Goal: Task Accomplishment & Management: Use online tool/utility

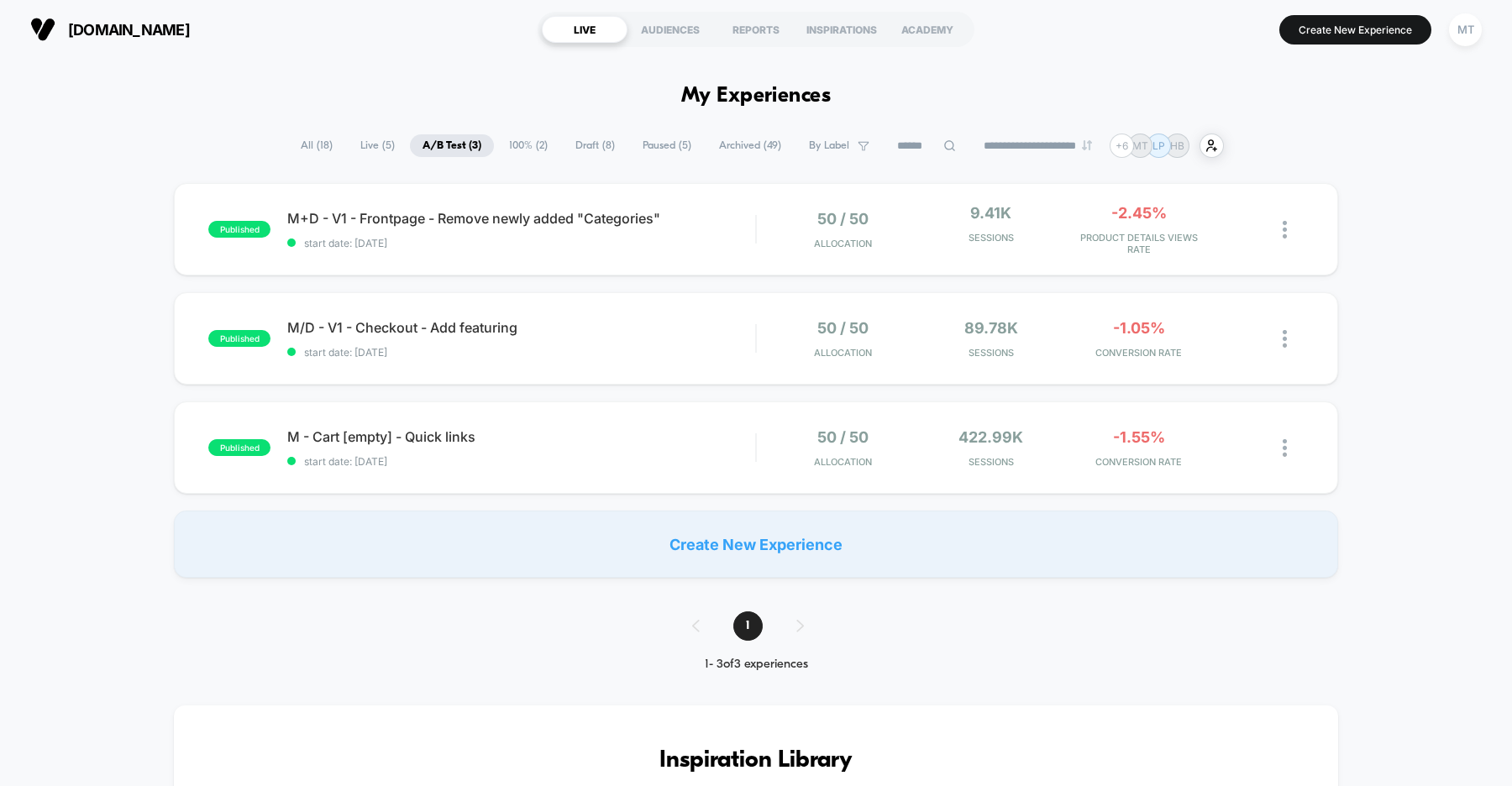
click at [587, 152] on span "Draft ( 8 )" at bounding box center [594, 146] width 64 height 22
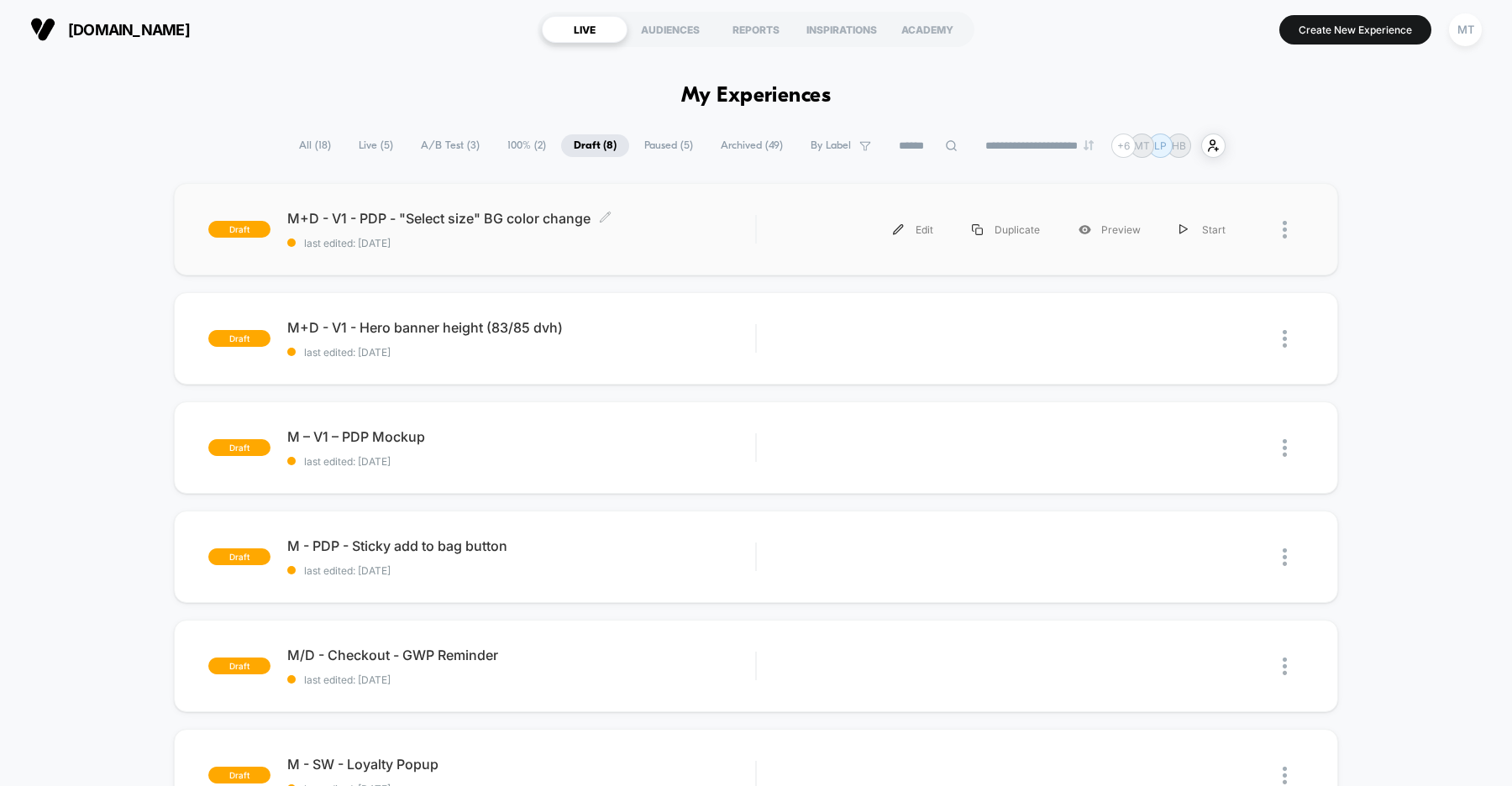
click at [693, 223] on span "M+D - V1 - PDP - "Select size" BG color change Click to edit experience details" at bounding box center [521, 219] width 468 height 17
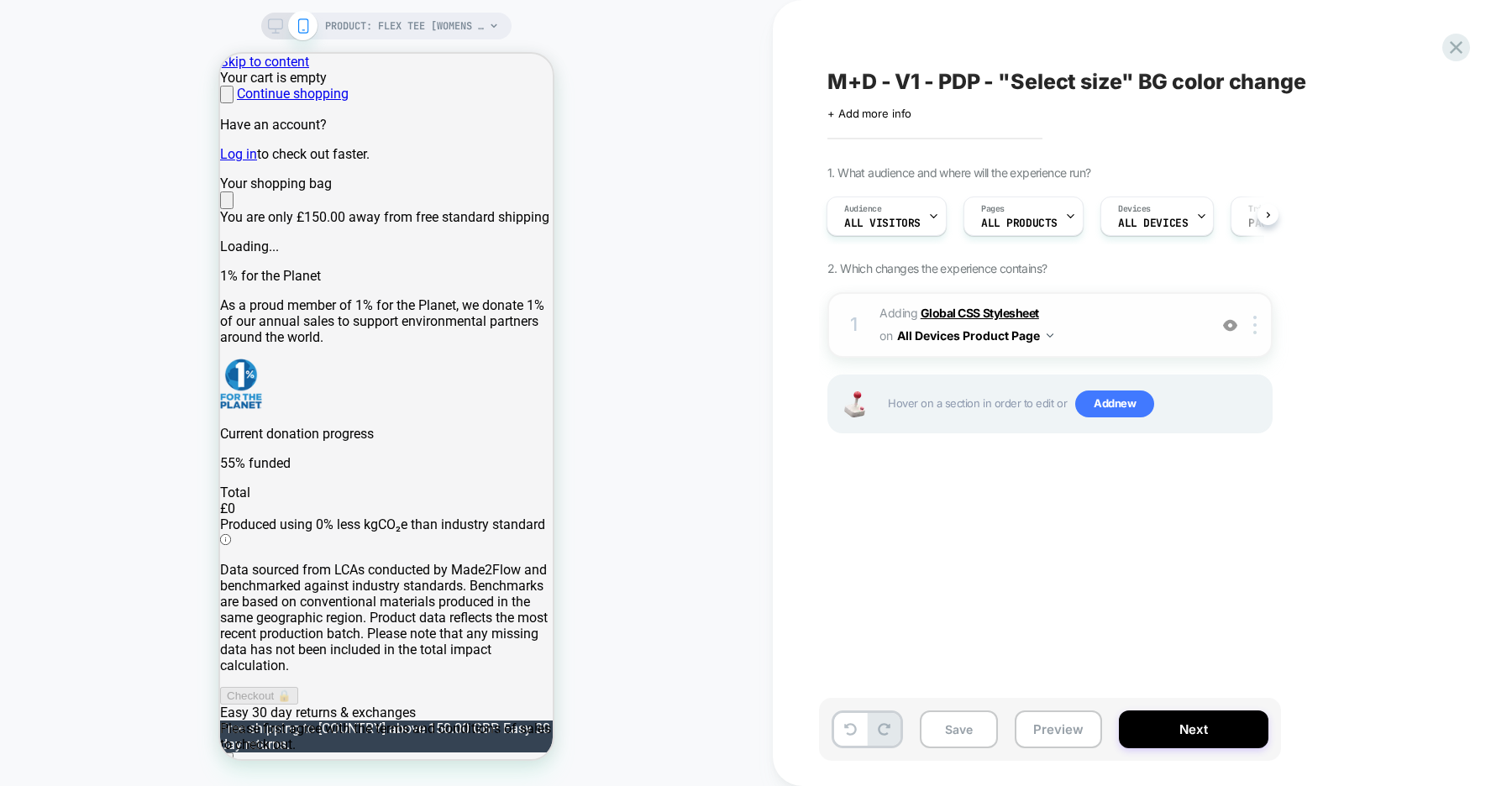
click at [983, 314] on b "Global CSS Stylesheet" at bounding box center [980, 312] width 118 height 15
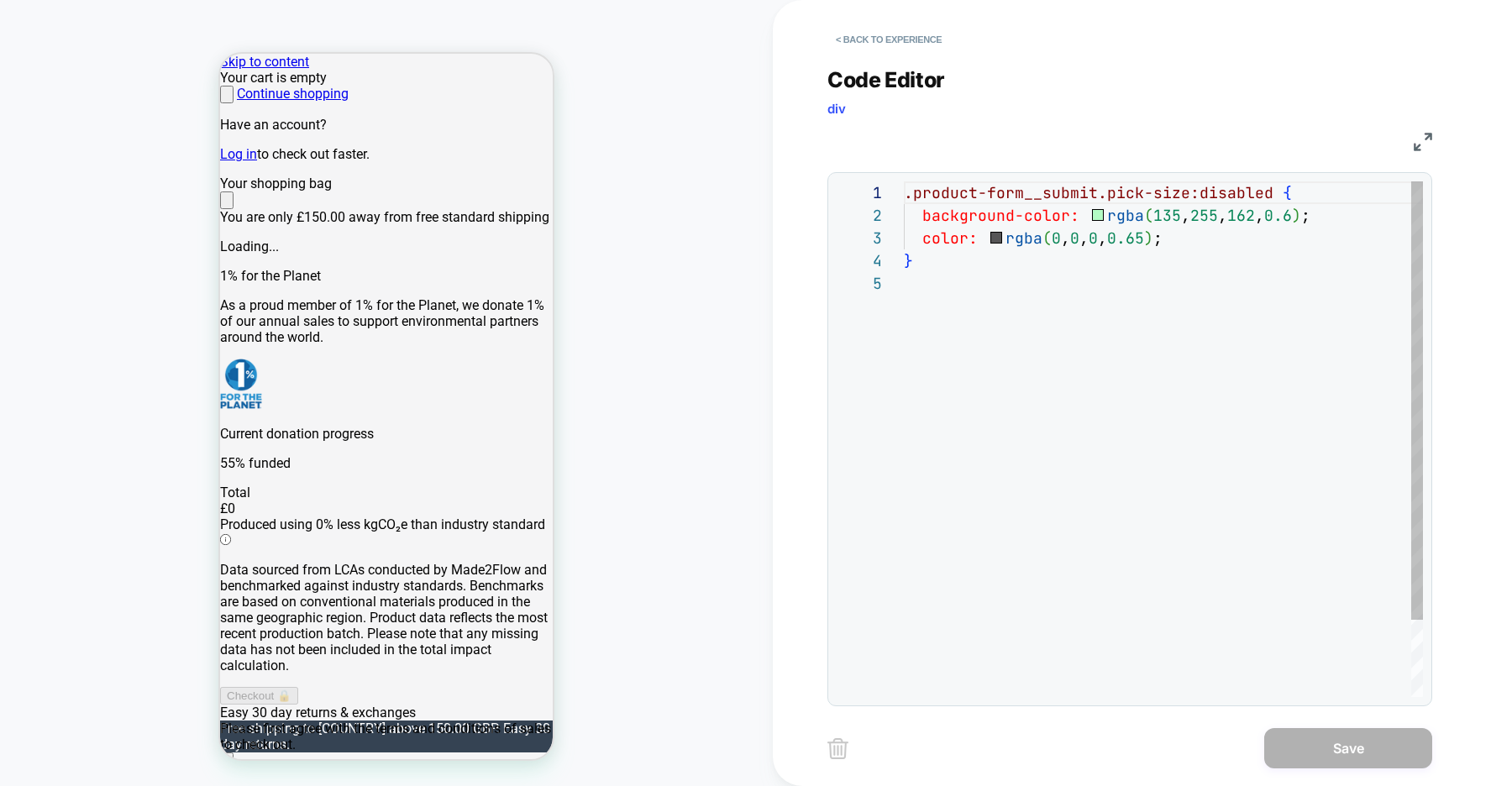
scroll to position [91, 0]
click at [1084, 325] on div ".product-form__submit.pick-size:disabled { background-color: rgba ( 135 , 255 ,…" at bounding box center [1163, 484] width 519 height 606
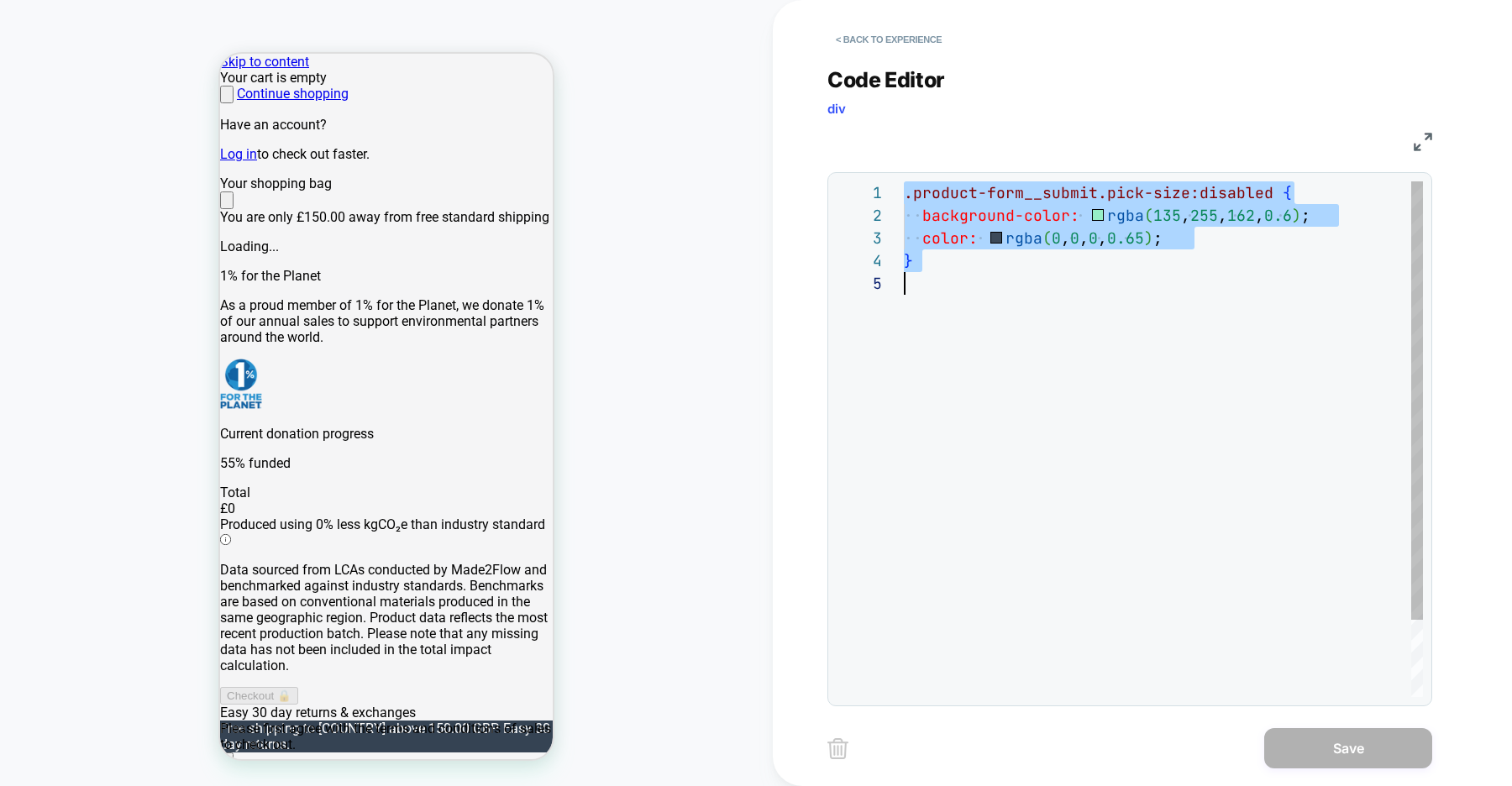
type textarea "**********"
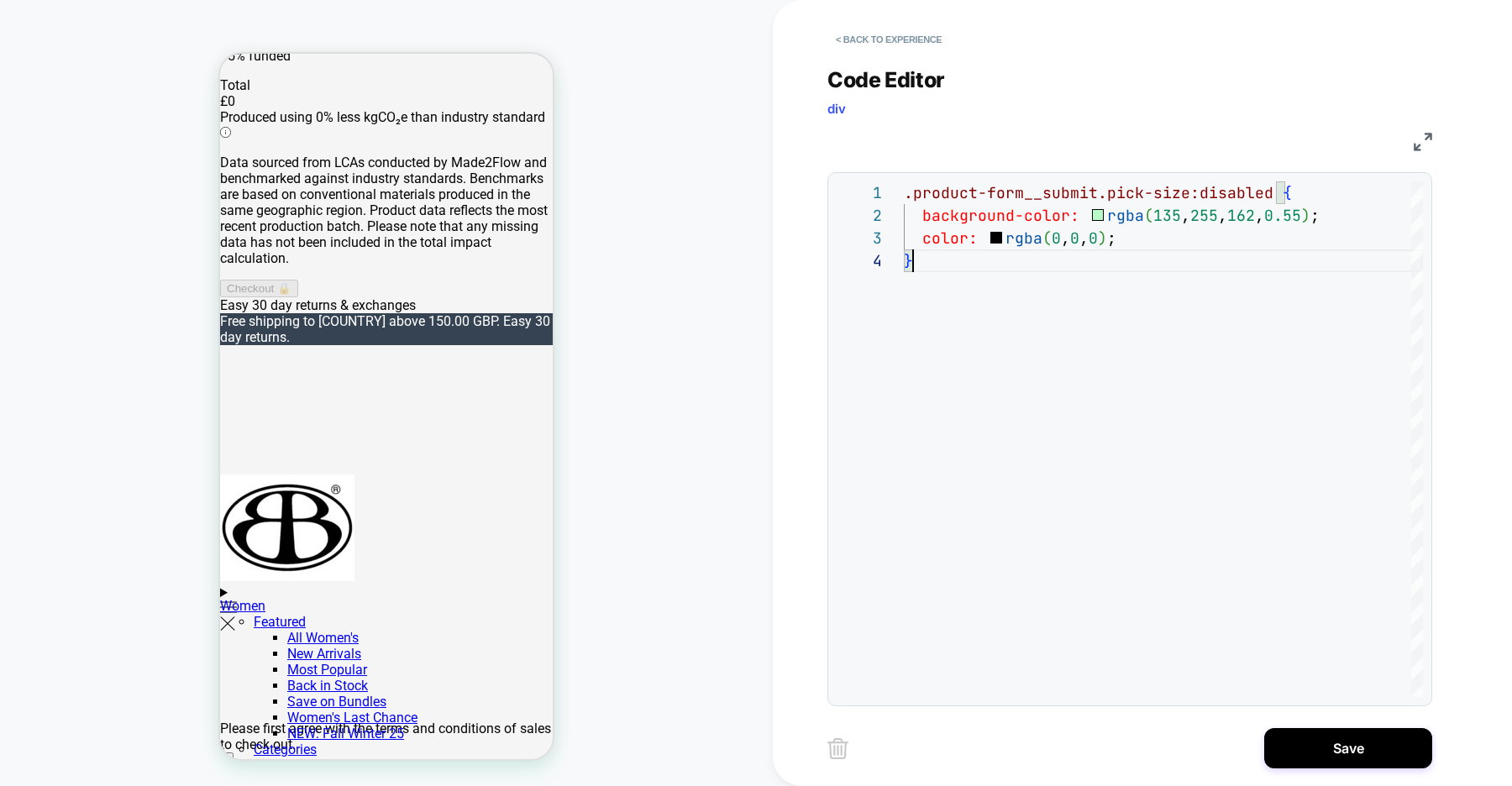
scroll to position [410, 0]
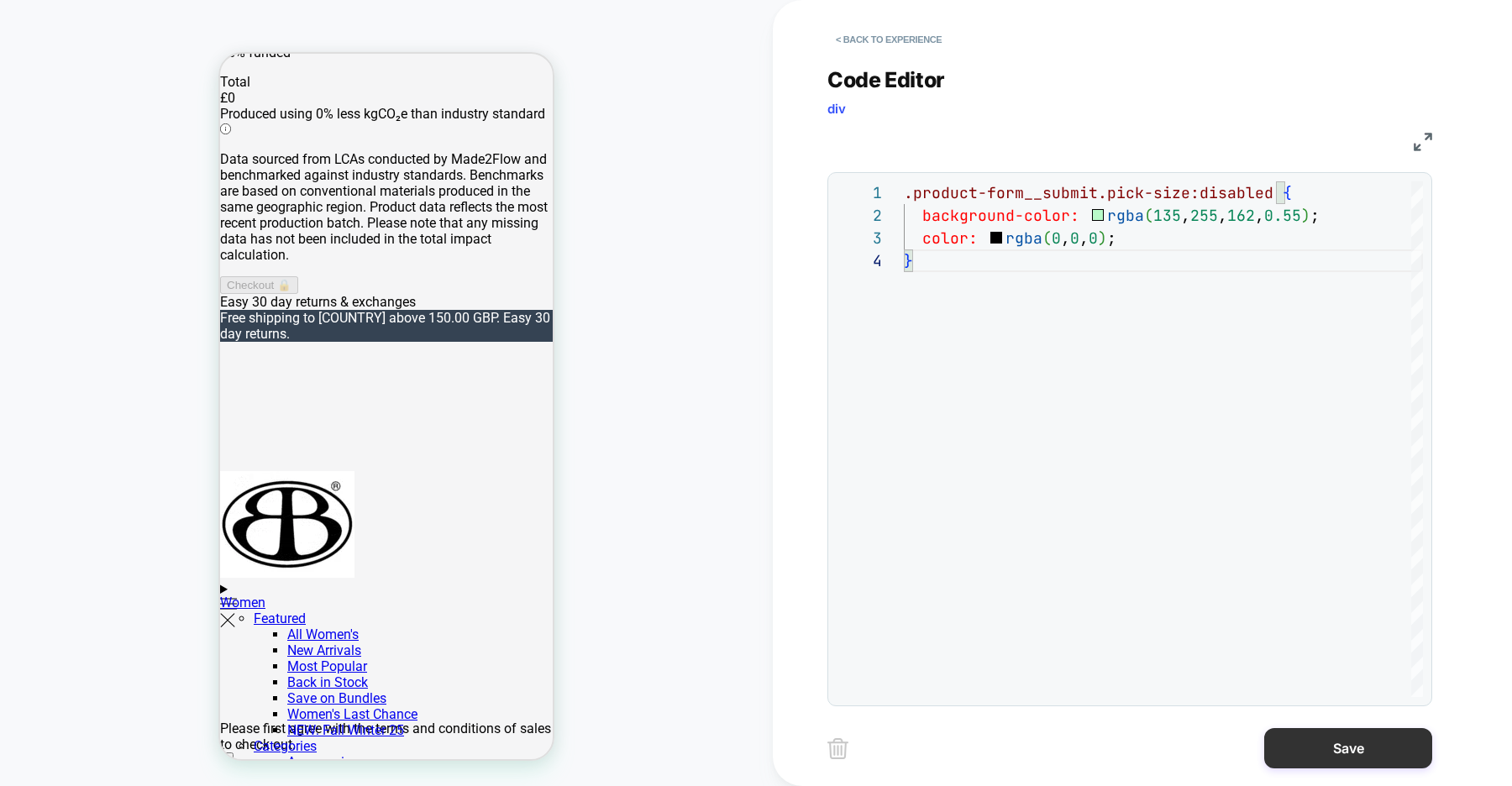
click at [1333, 743] on button "Save" at bounding box center [1348, 747] width 168 height 40
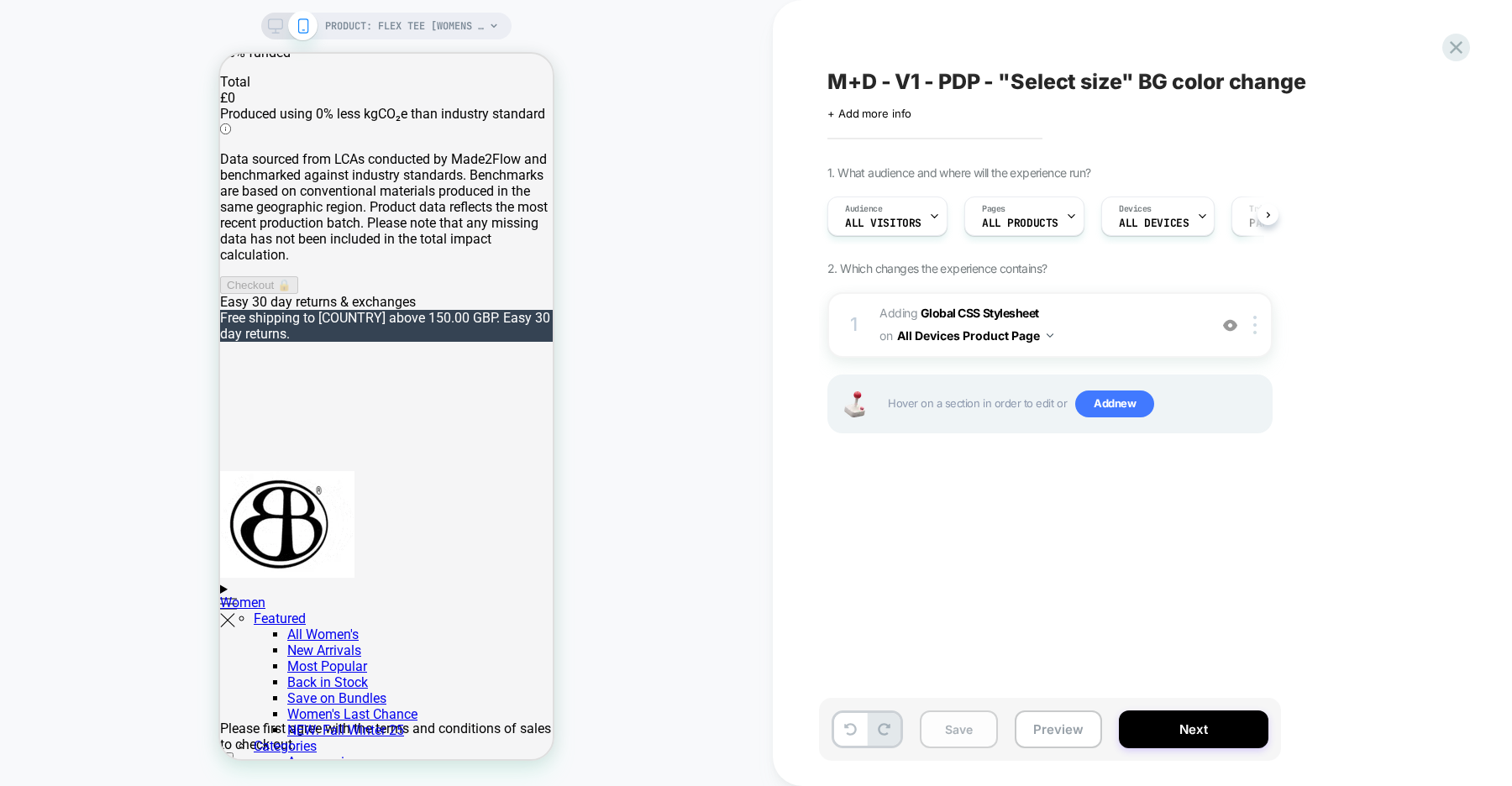
scroll to position [0, 1]
click at [962, 726] on button "Save" at bounding box center [958, 729] width 78 height 38
click at [1460, 51] on icon at bounding box center [1455, 47] width 13 height 13
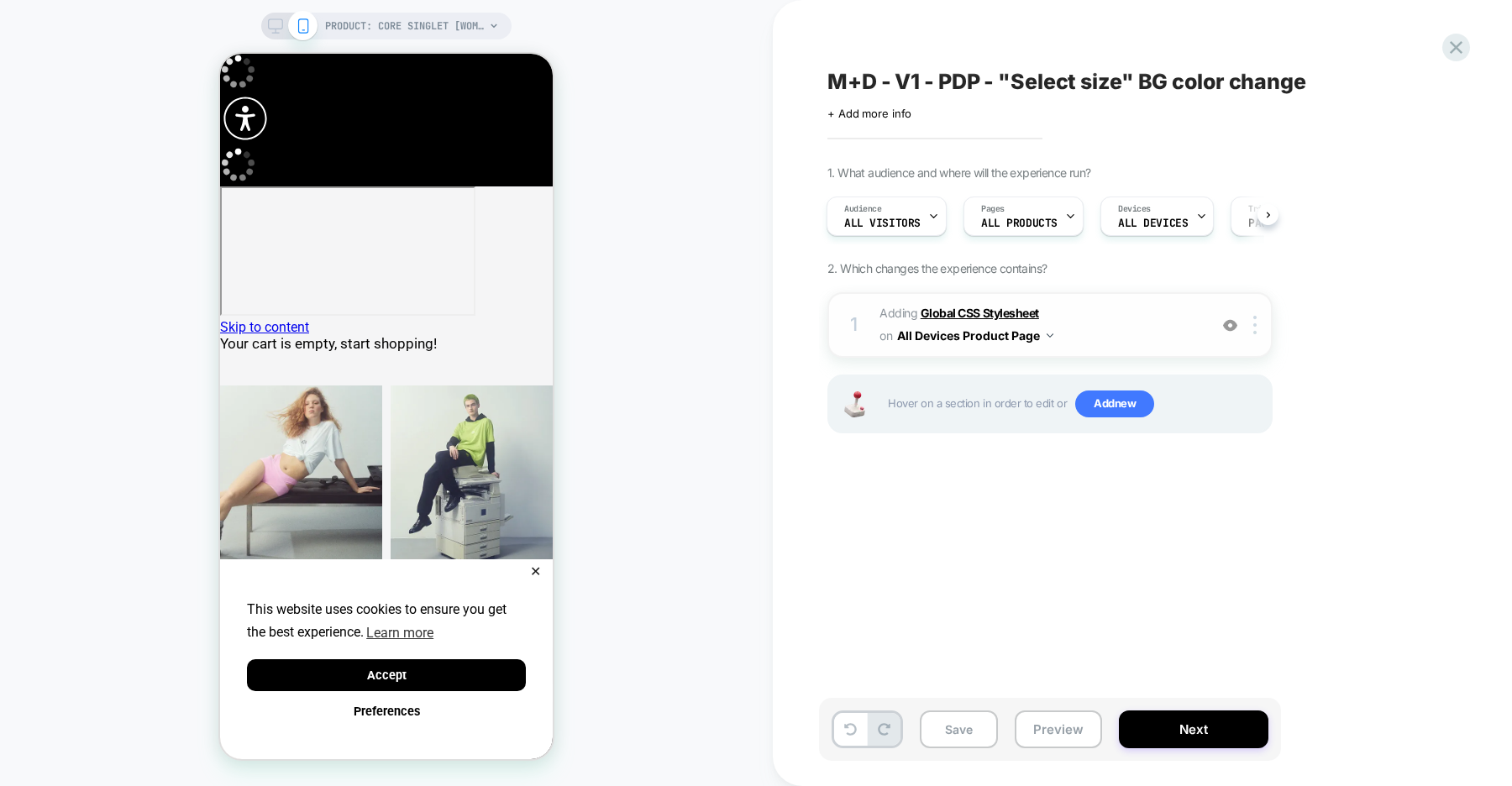
click at [999, 314] on b "Global CSS Stylesheet" at bounding box center [980, 312] width 118 height 15
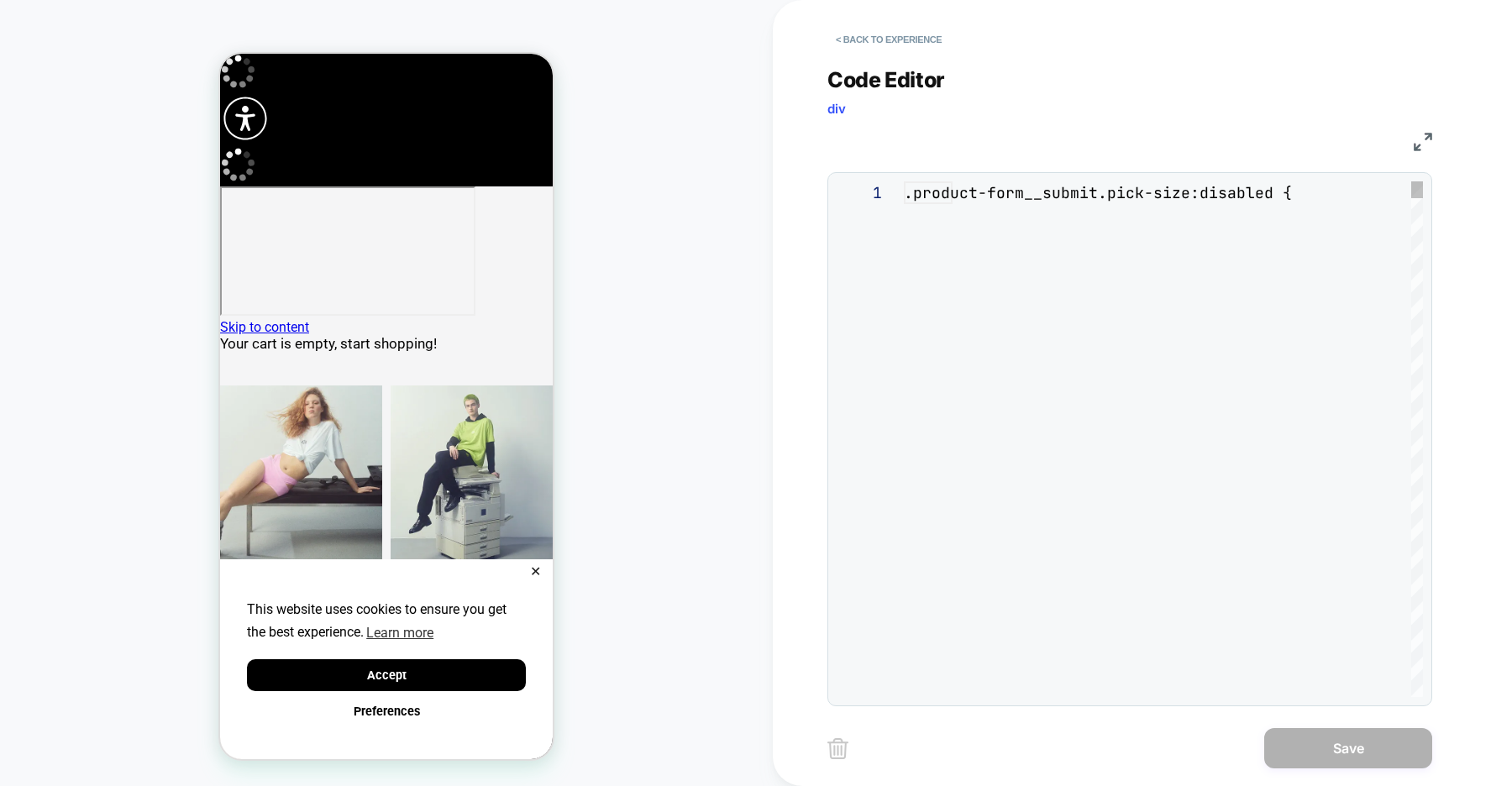
scroll to position [91, 0]
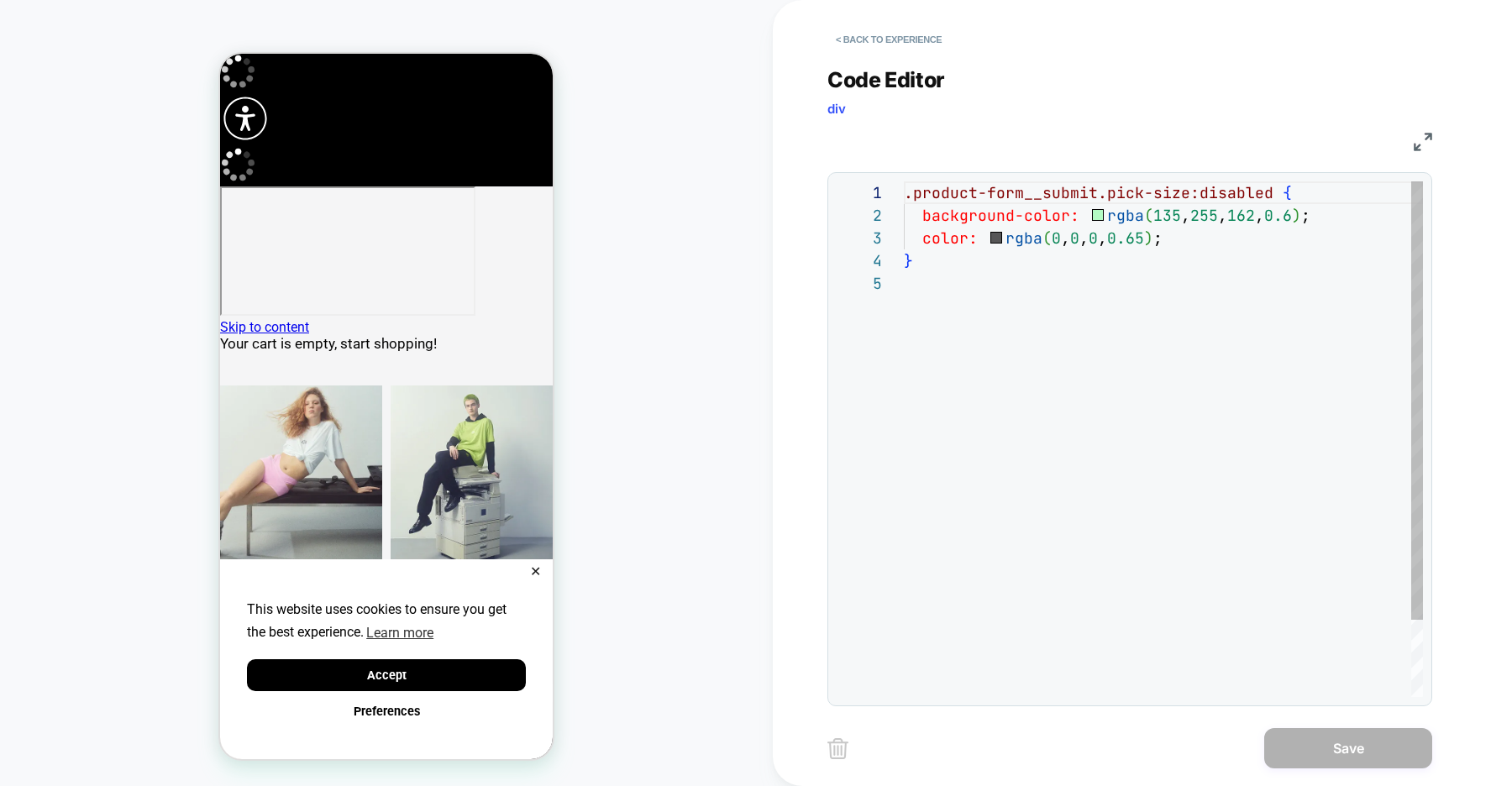
click at [990, 300] on div ".product-form__submit.pick-size:disabled { background-color: rgba ( 135 , 255 ,…" at bounding box center [1163, 484] width 519 height 606
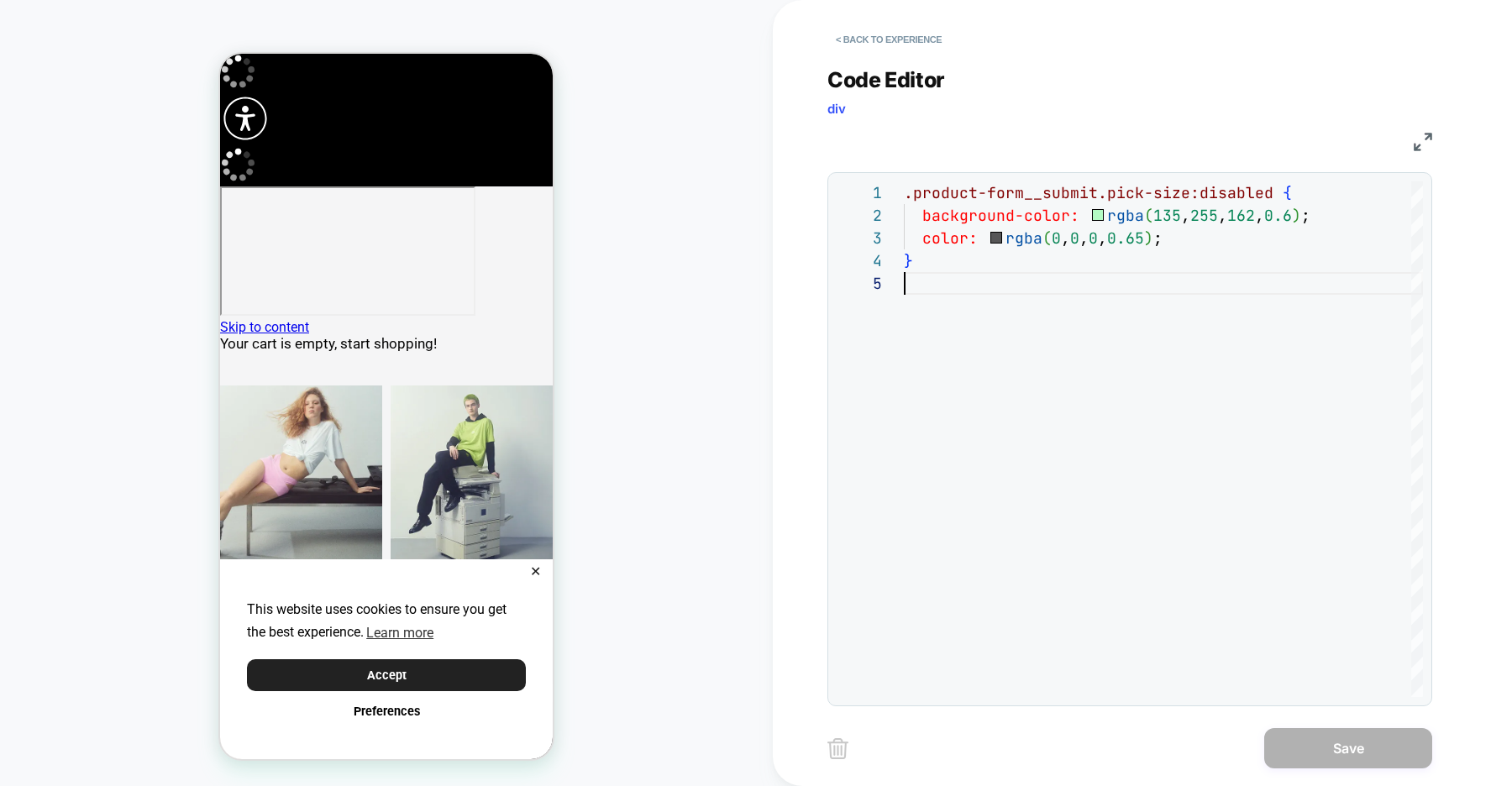
click at [446, 675] on button "Accept" at bounding box center [386, 675] width 279 height 33
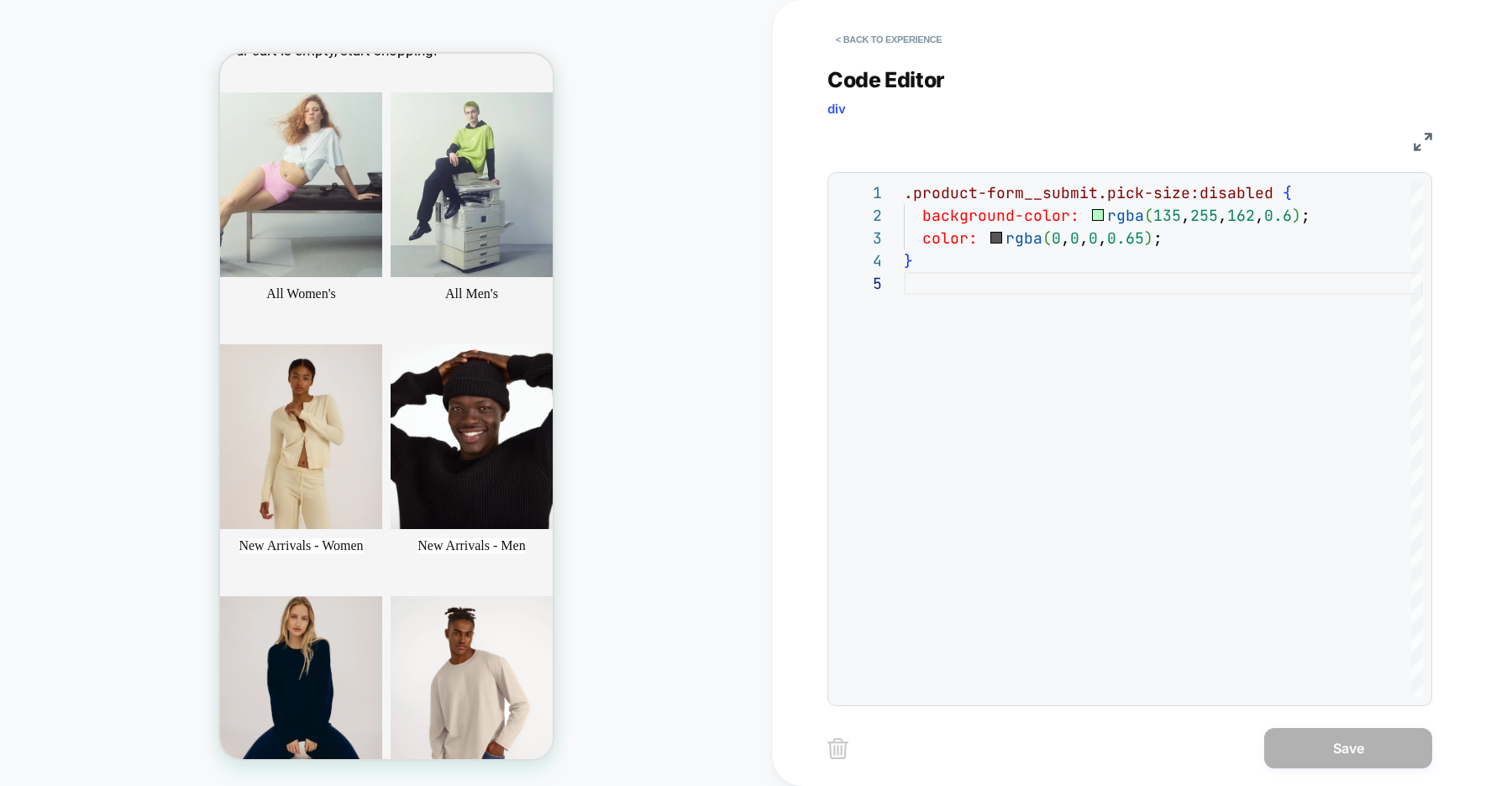
scroll to position [299, 0]
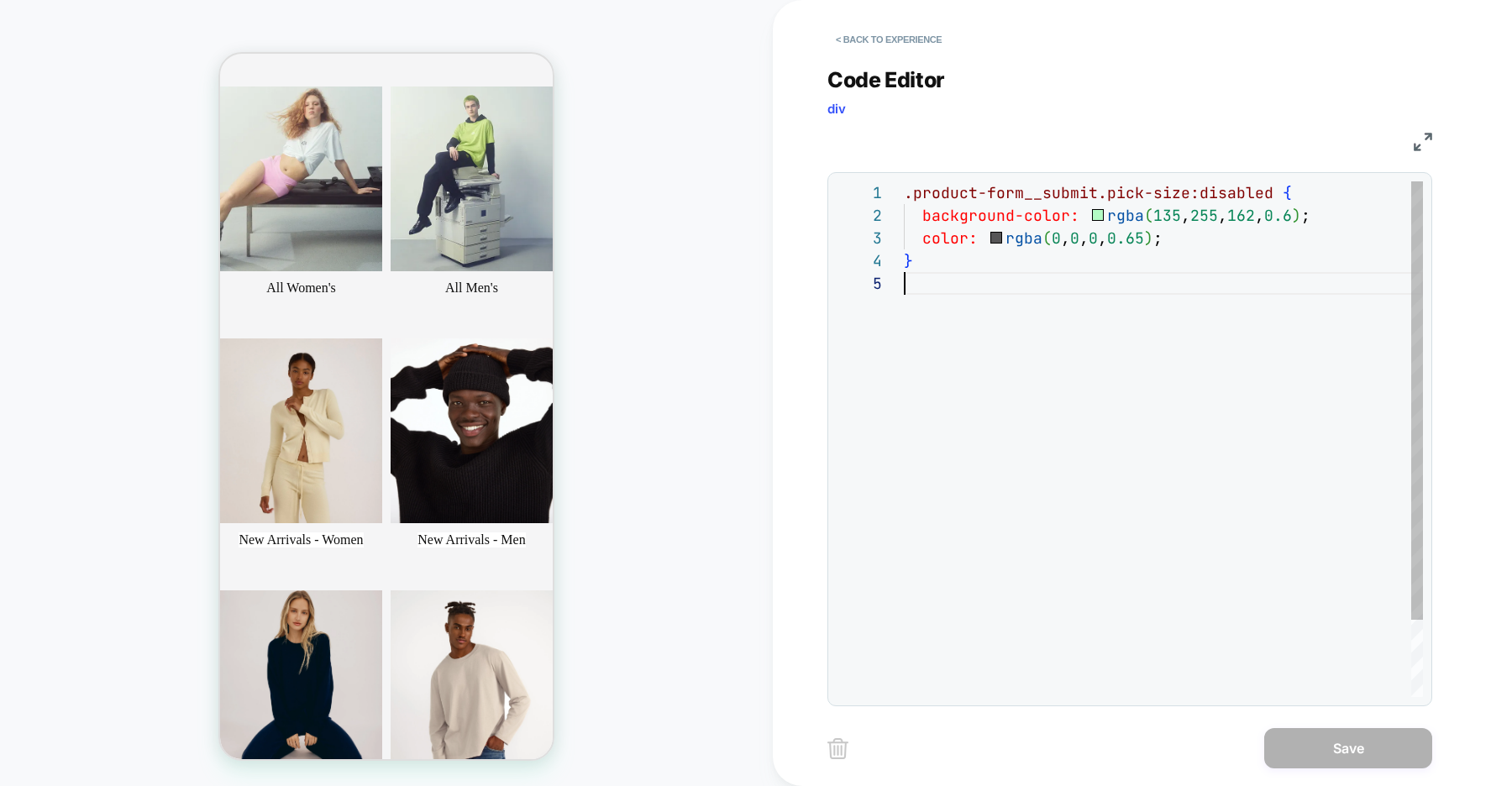
click at [958, 287] on div ".product-form__submit.pick-size:disabled { background-color: rgba ( 135 , 255 ,…" at bounding box center [1163, 484] width 519 height 606
click at [1165, 239] on div ".product-form__submit.pick-size:disabled { background-color: rgba ( 135 , 255 ,…" at bounding box center [1163, 473] width 519 height 583
click at [1315, 212] on div ".product-form__submit.pick-size:disabled { background-color: rgba ( 135 , 255 ,…" at bounding box center [1163, 473] width 519 height 583
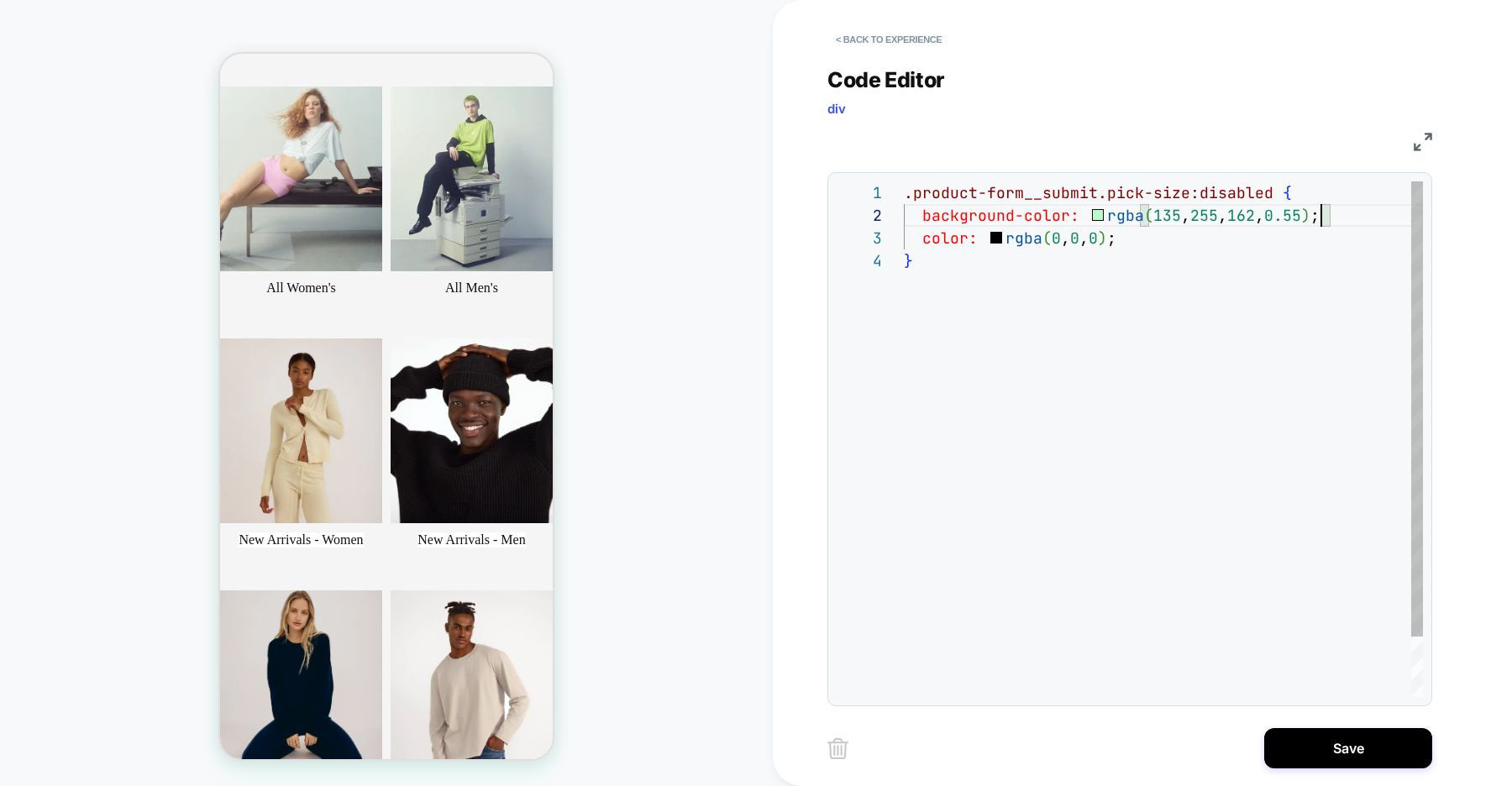
scroll to position [0, 9]
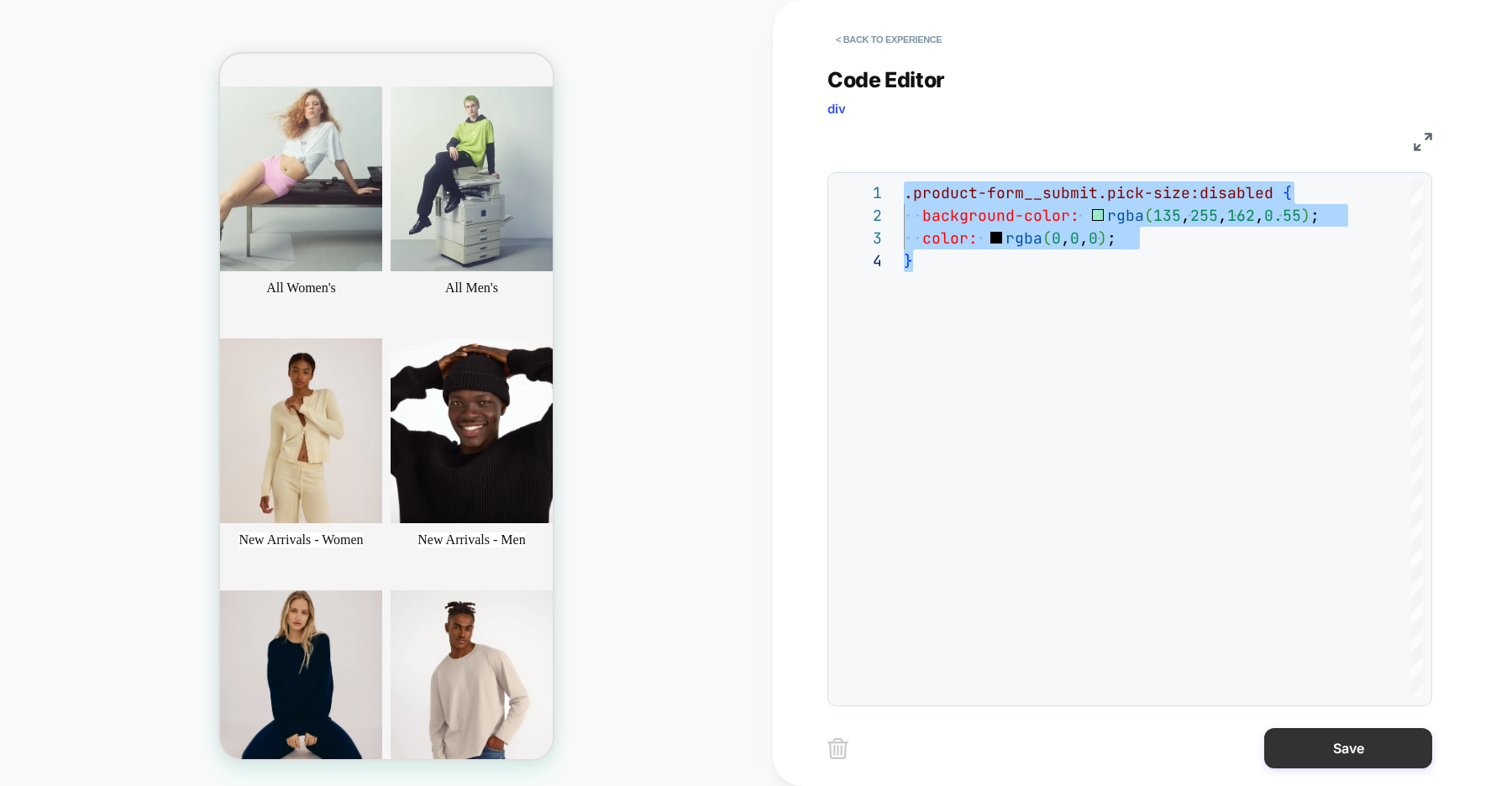
type textarea "**********"
click at [1315, 752] on button "Save" at bounding box center [1348, 747] width 168 height 40
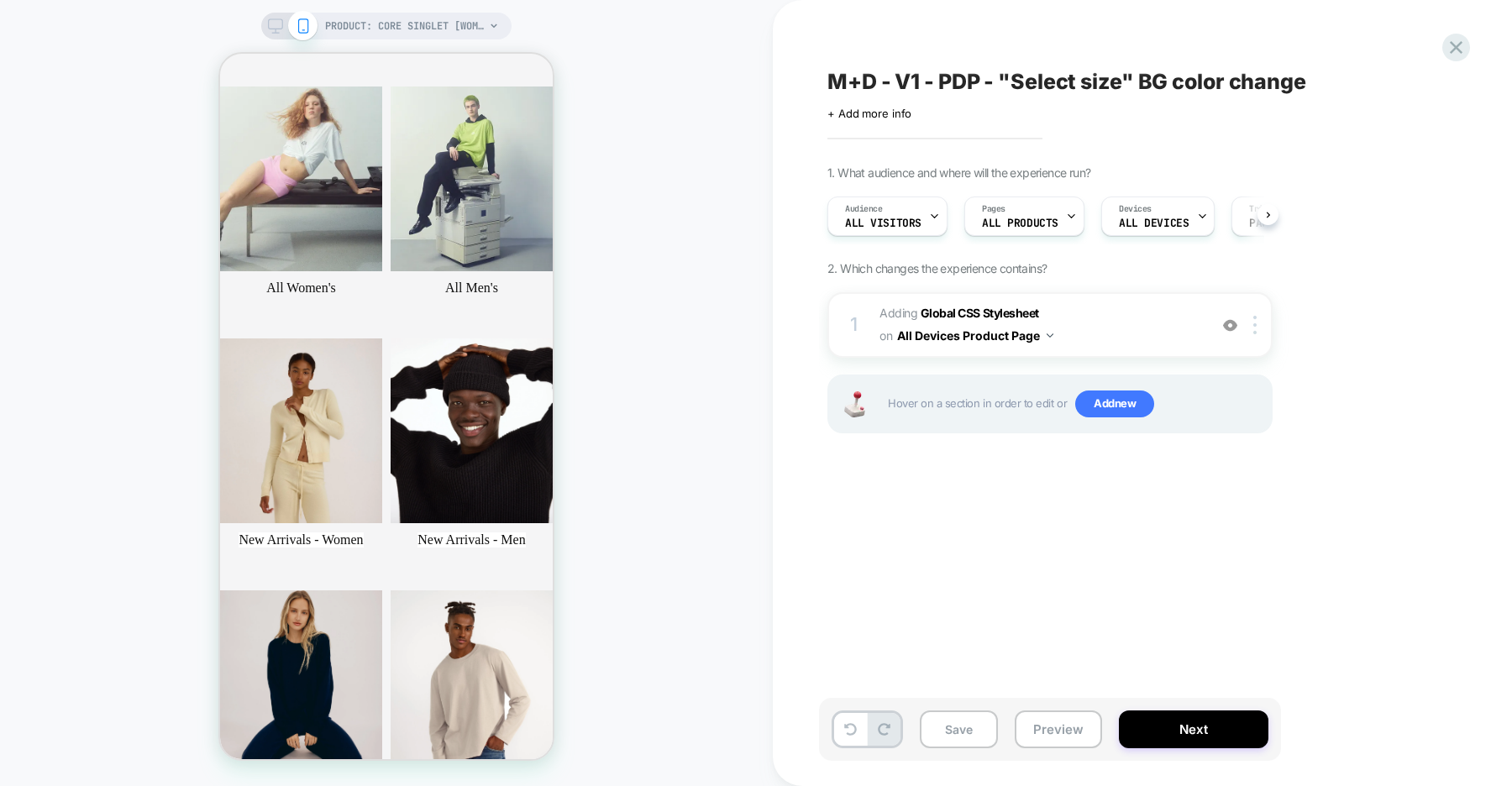
scroll to position [0, 1]
click at [944, 733] on button "Save" at bounding box center [958, 729] width 78 height 38
click at [1458, 55] on icon at bounding box center [1456, 47] width 22 height 22
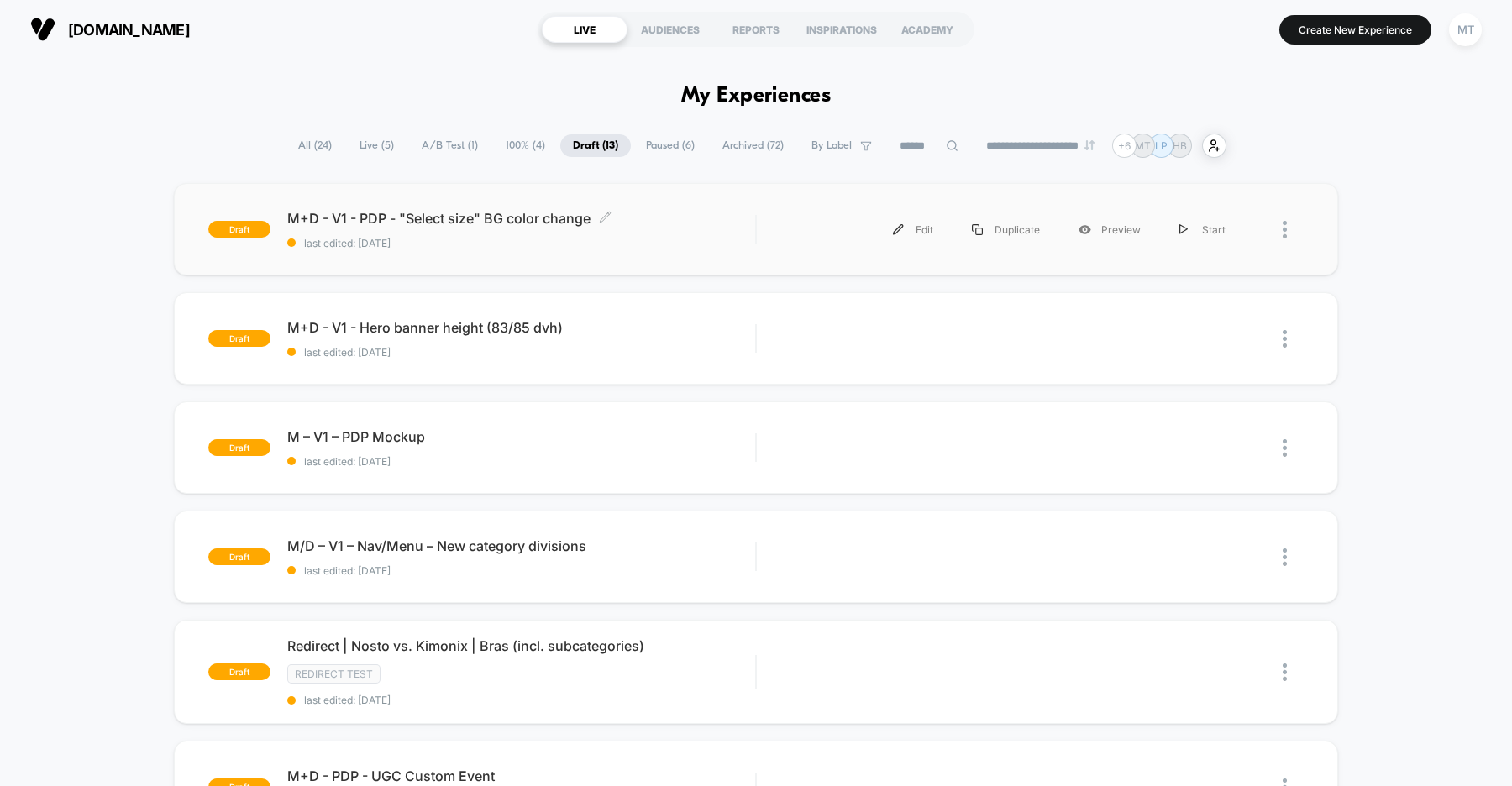
click at [649, 228] on div "M+D - V1 - PDP - "Select size" BG color change Click to edit experience details…" at bounding box center [521, 230] width 468 height 39
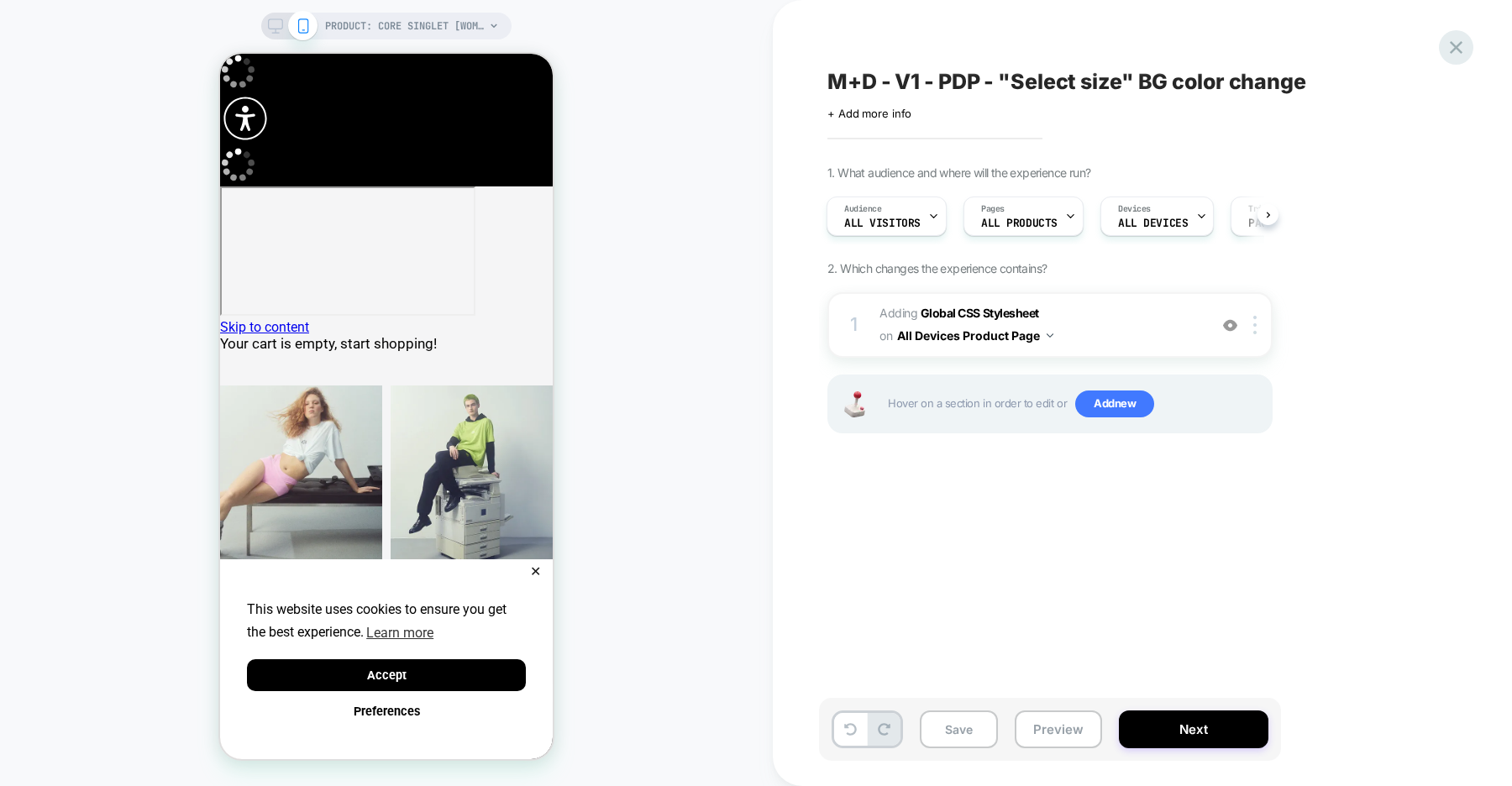
click at [1457, 50] on icon at bounding box center [1455, 47] width 13 height 13
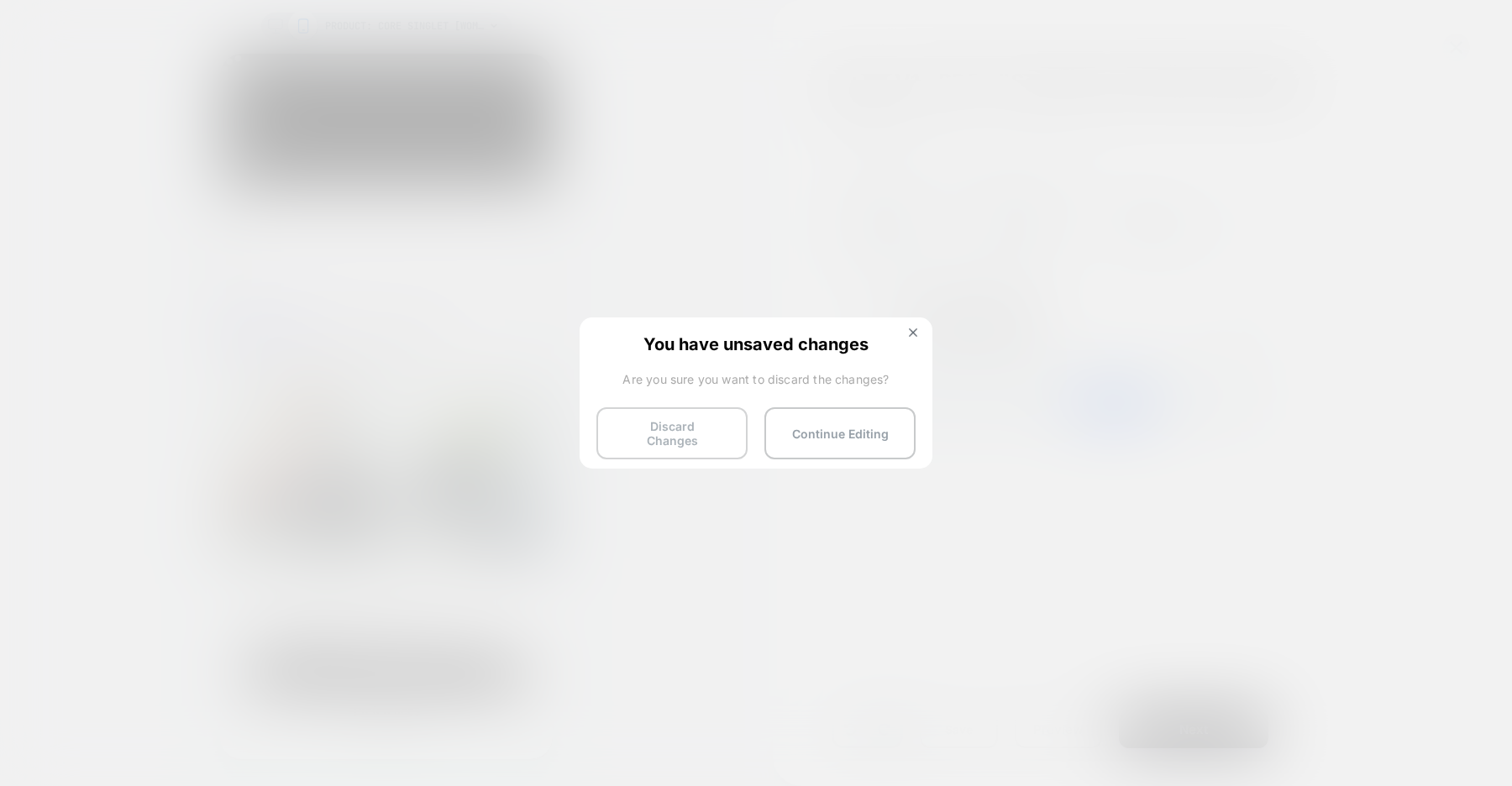
click at [637, 417] on button "Discard Changes" at bounding box center [672, 432] width 151 height 52
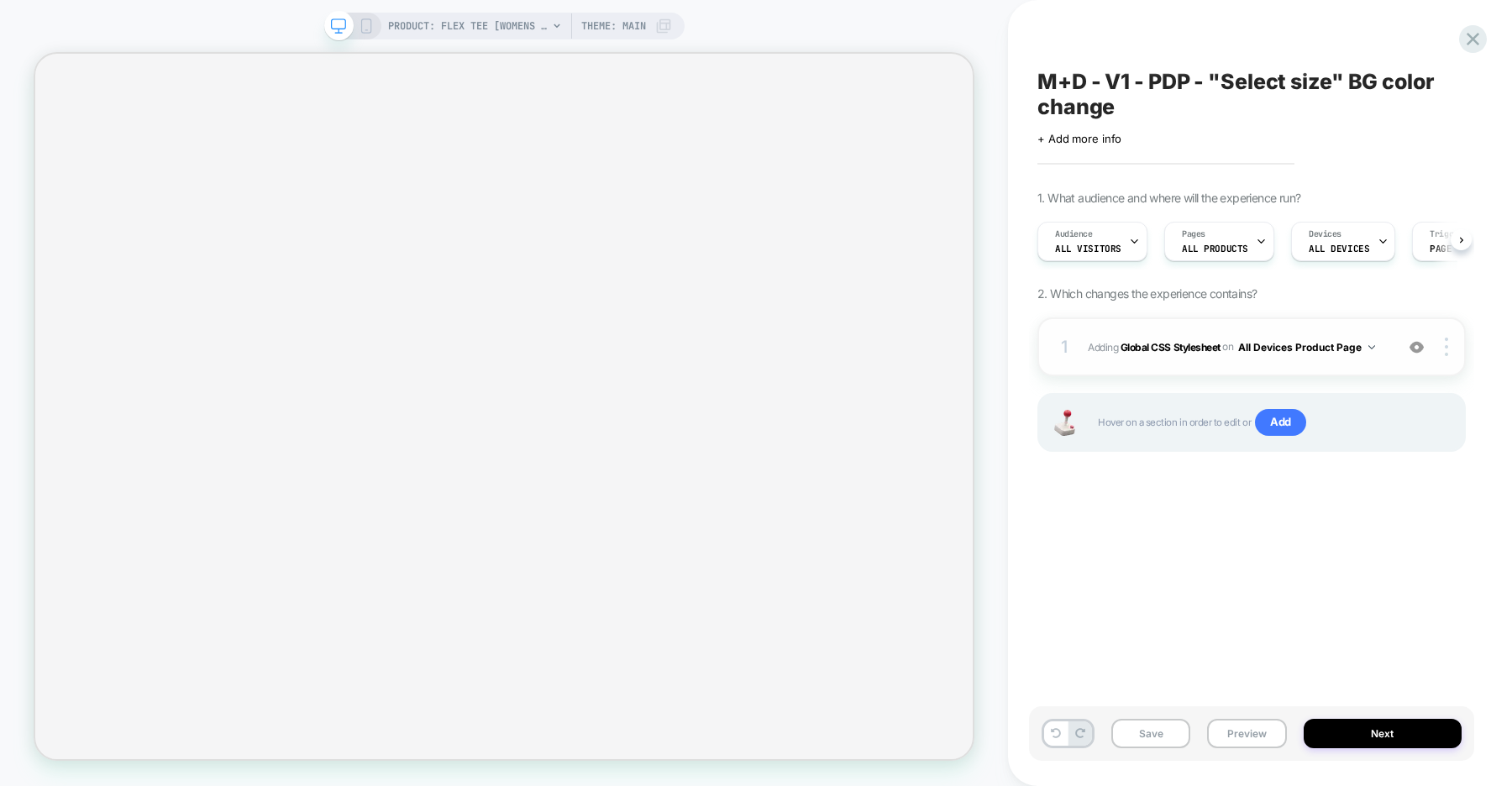
scroll to position [0, 1]
click at [1168, 346] on b "Global CSS Stylesheet" at bounding box center [1170, 346] width 100 height 13
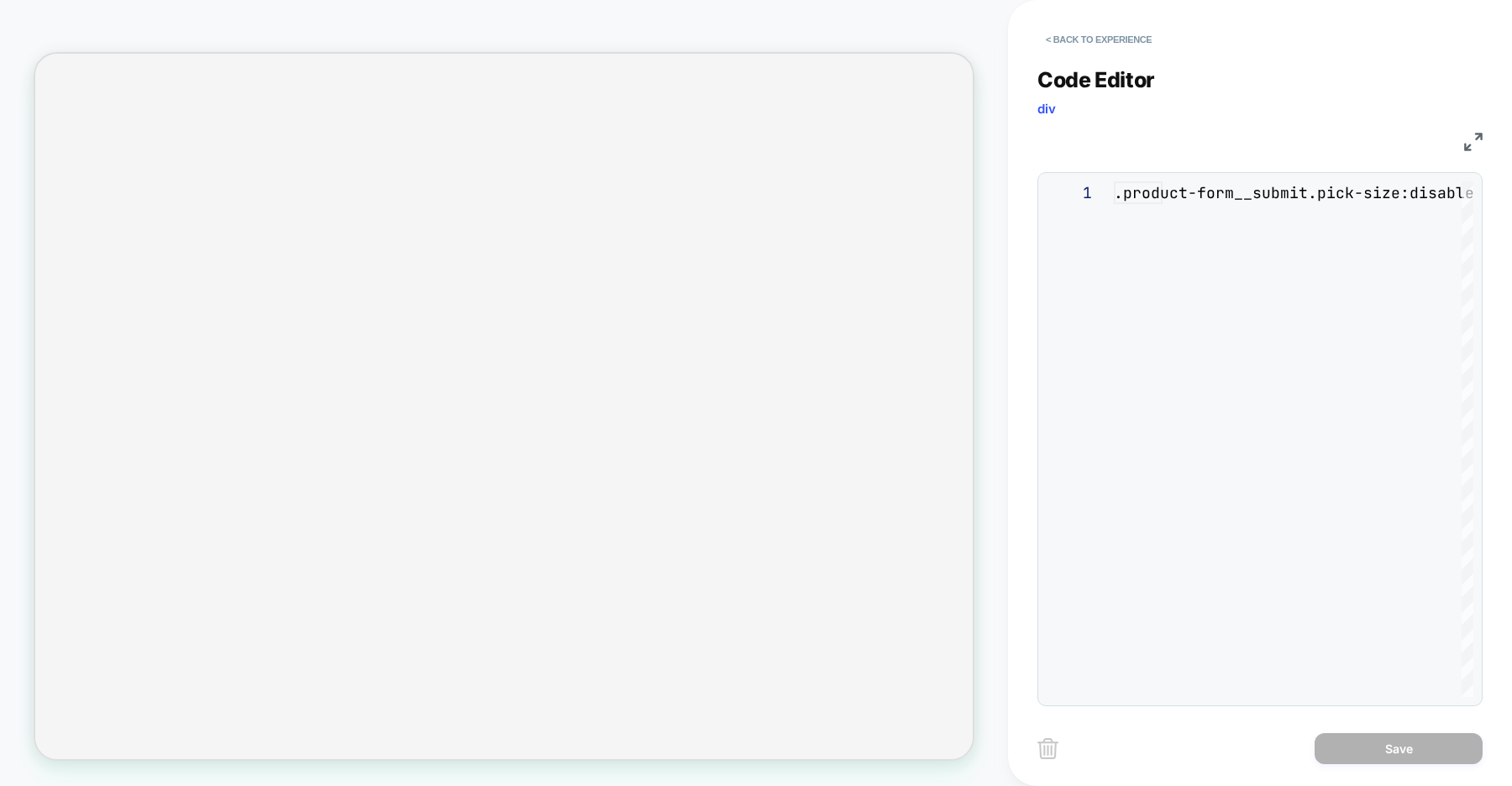
scroll to position [91, 0]
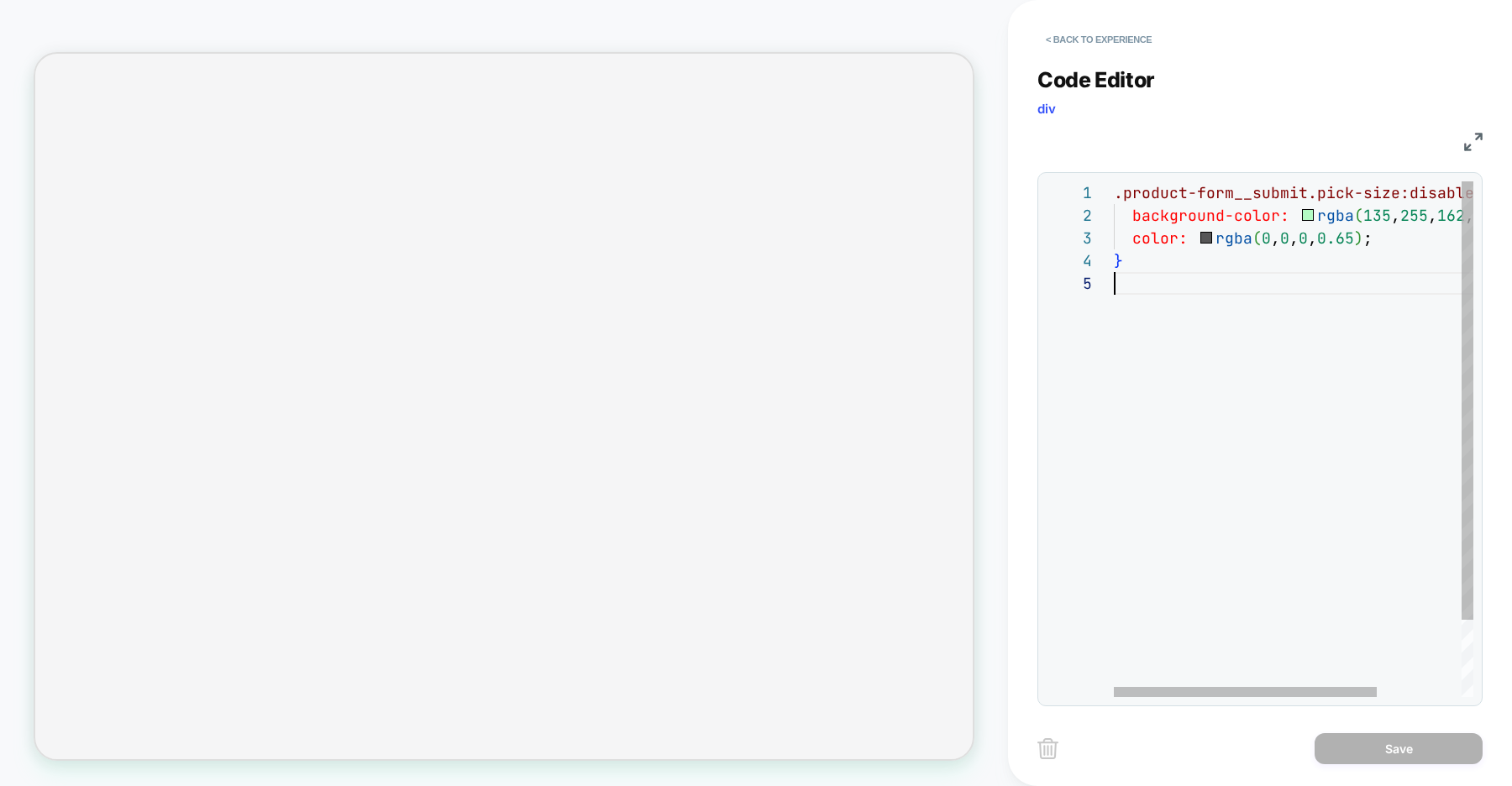
click at [1200, 338] on div ".product-form__submit.pick-size:disabled { background-color: rgba ( 135 , 255 ,…" at bounding box center [1351, 484] width 475 height 606
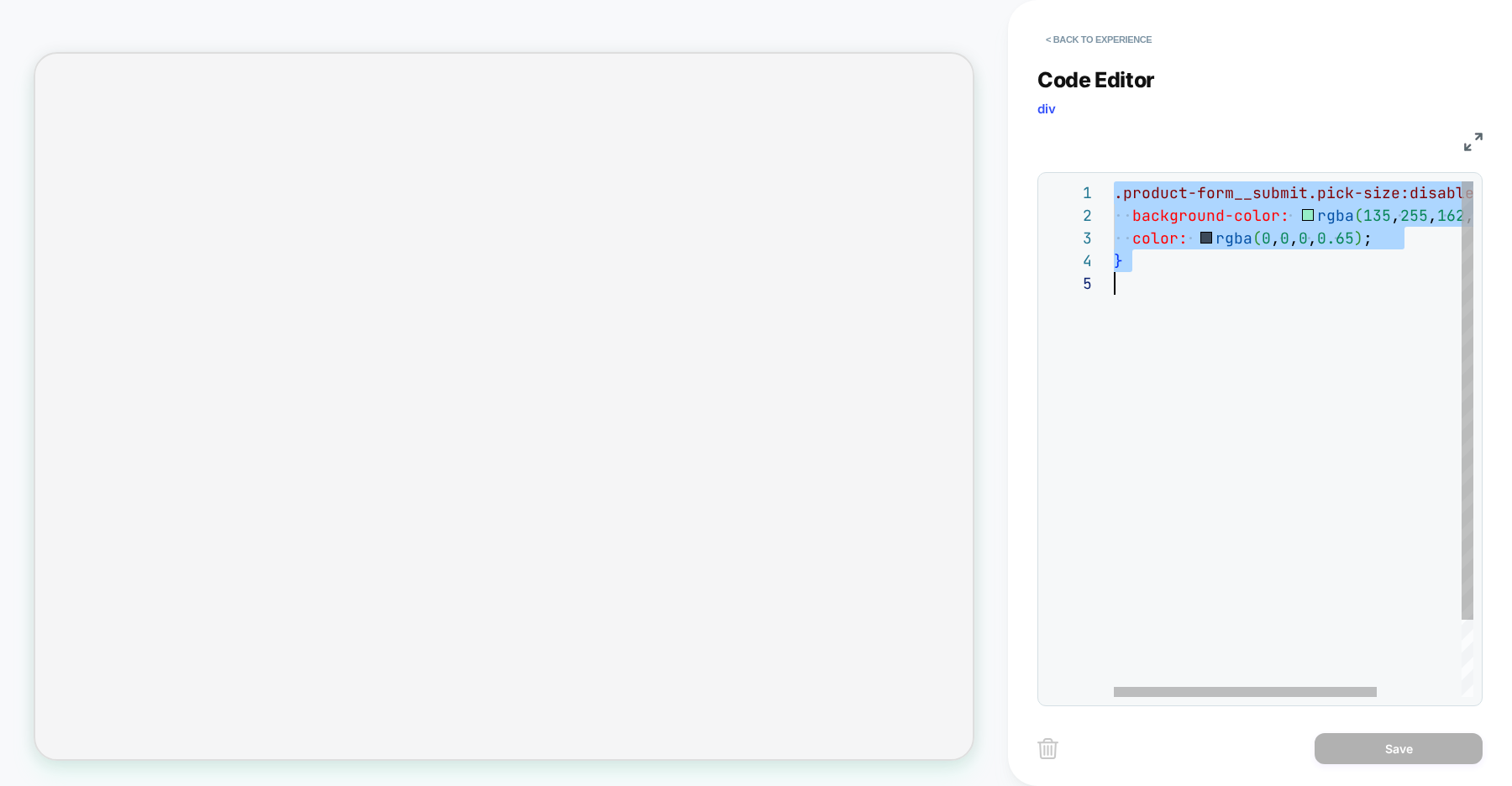
type textarea "**********"
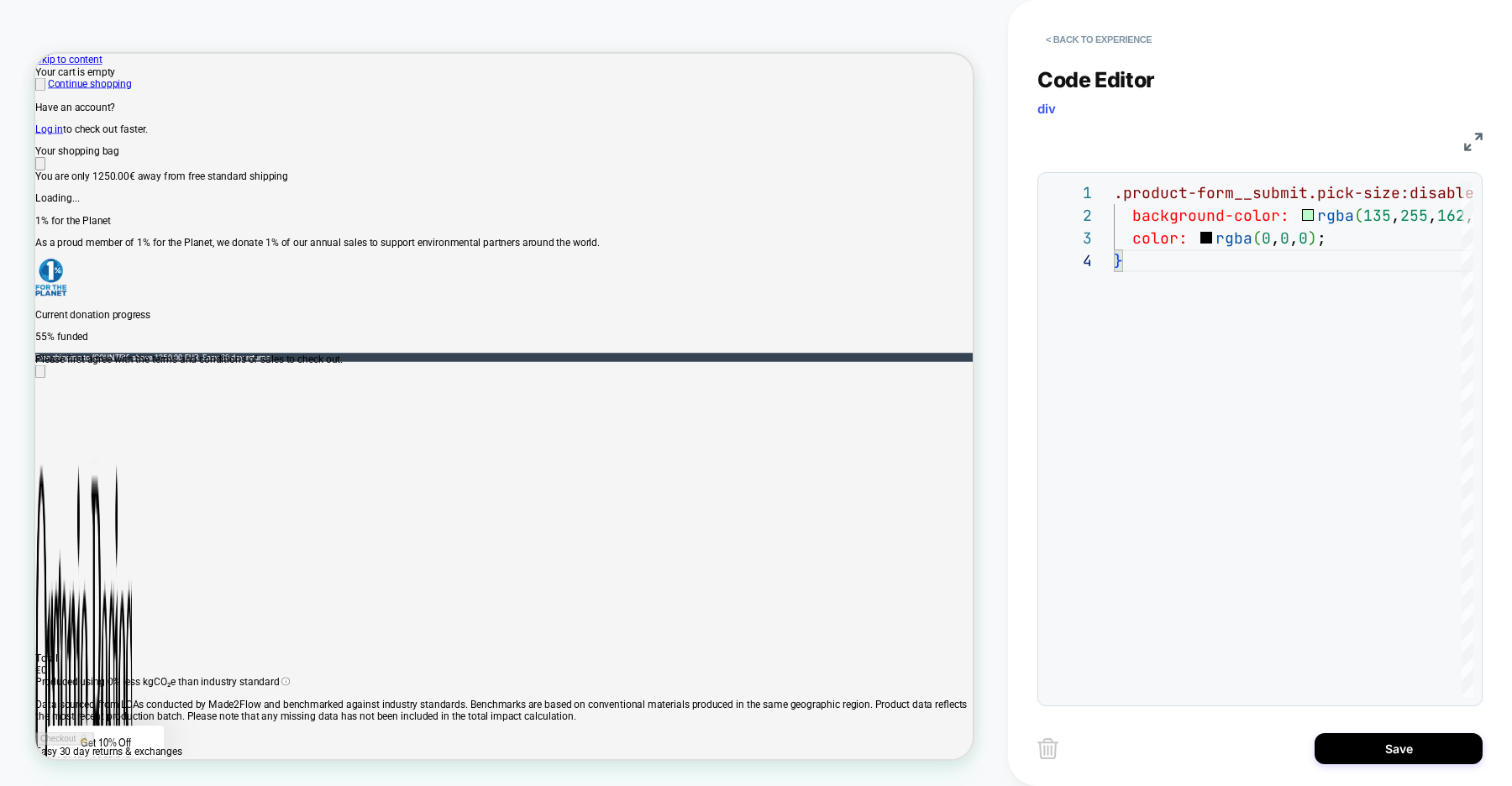
scroll to position [0, 0]
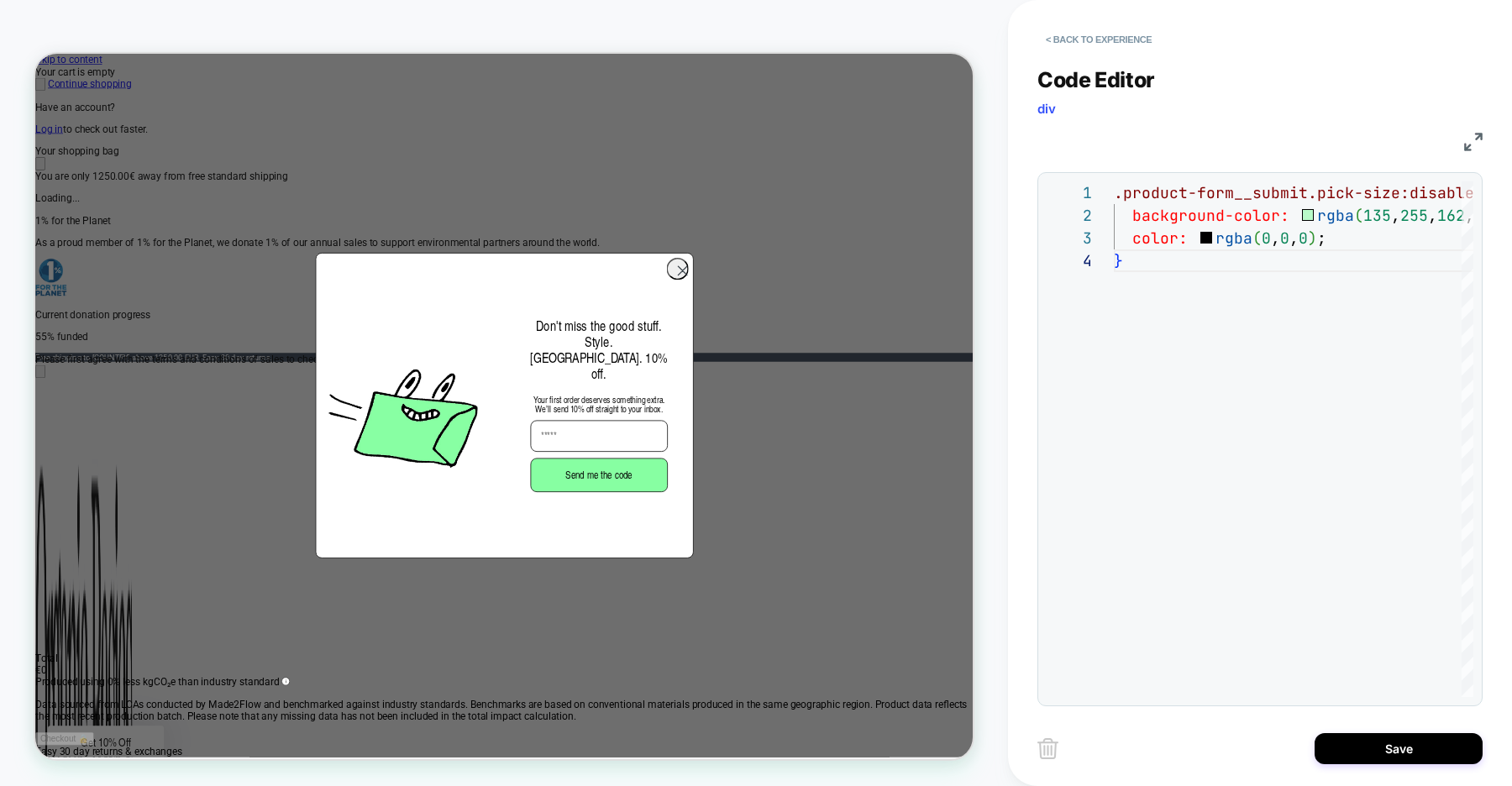
click at [895, 342] on circle "Close dialog" at bounding box center [897, 342] width 27 height 27
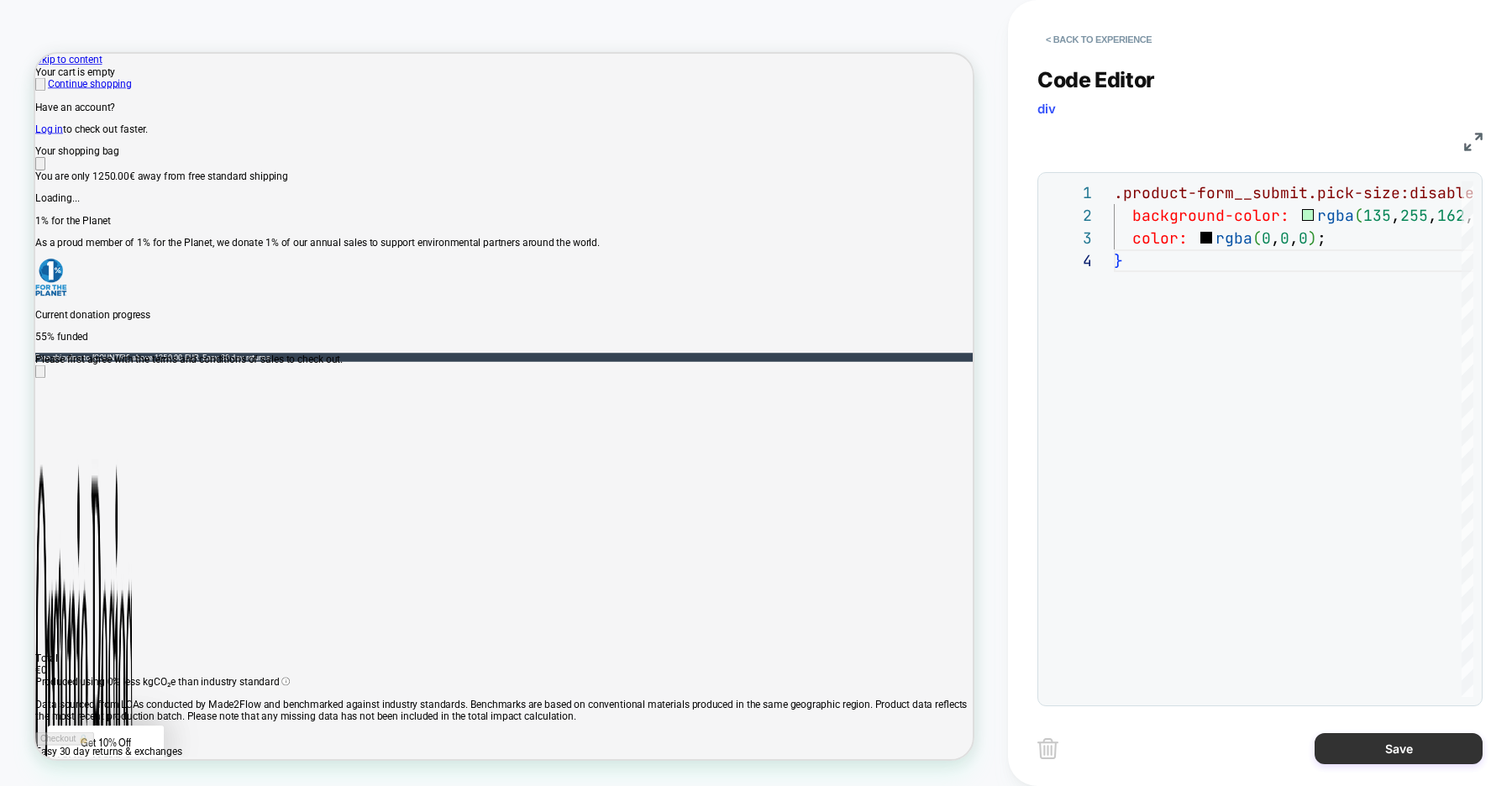
click at [1357, 741] on button "Save" at bounding box center [1399, 748] width 168 height 31
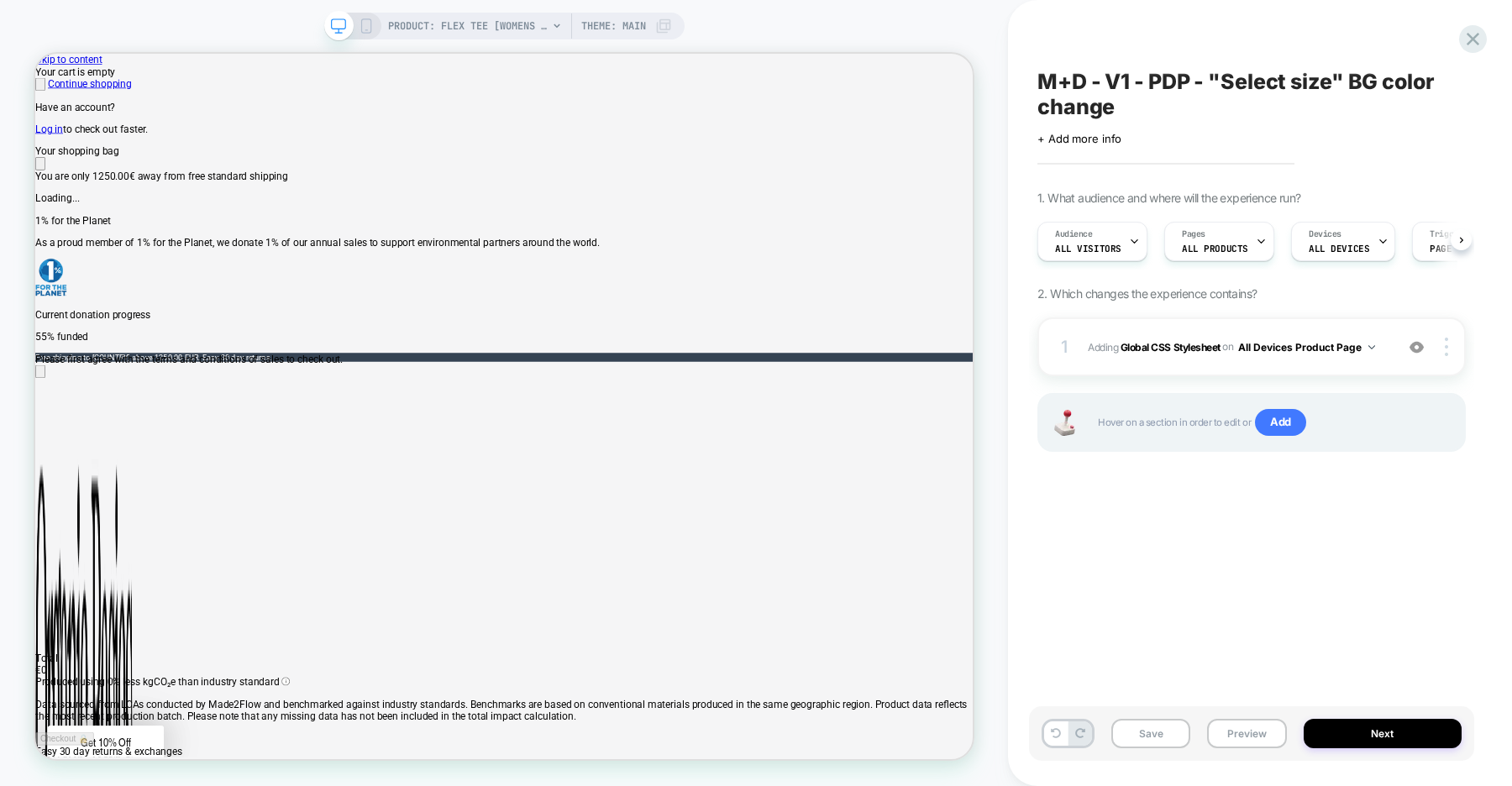
scroll to position [0, 1]
click at [1158, 735] on button "Save" at bounding box center [1151, 733] width 79 height 29
click at [1468, 40] on icon at bounding box center [1473, 39] width 22 height 22
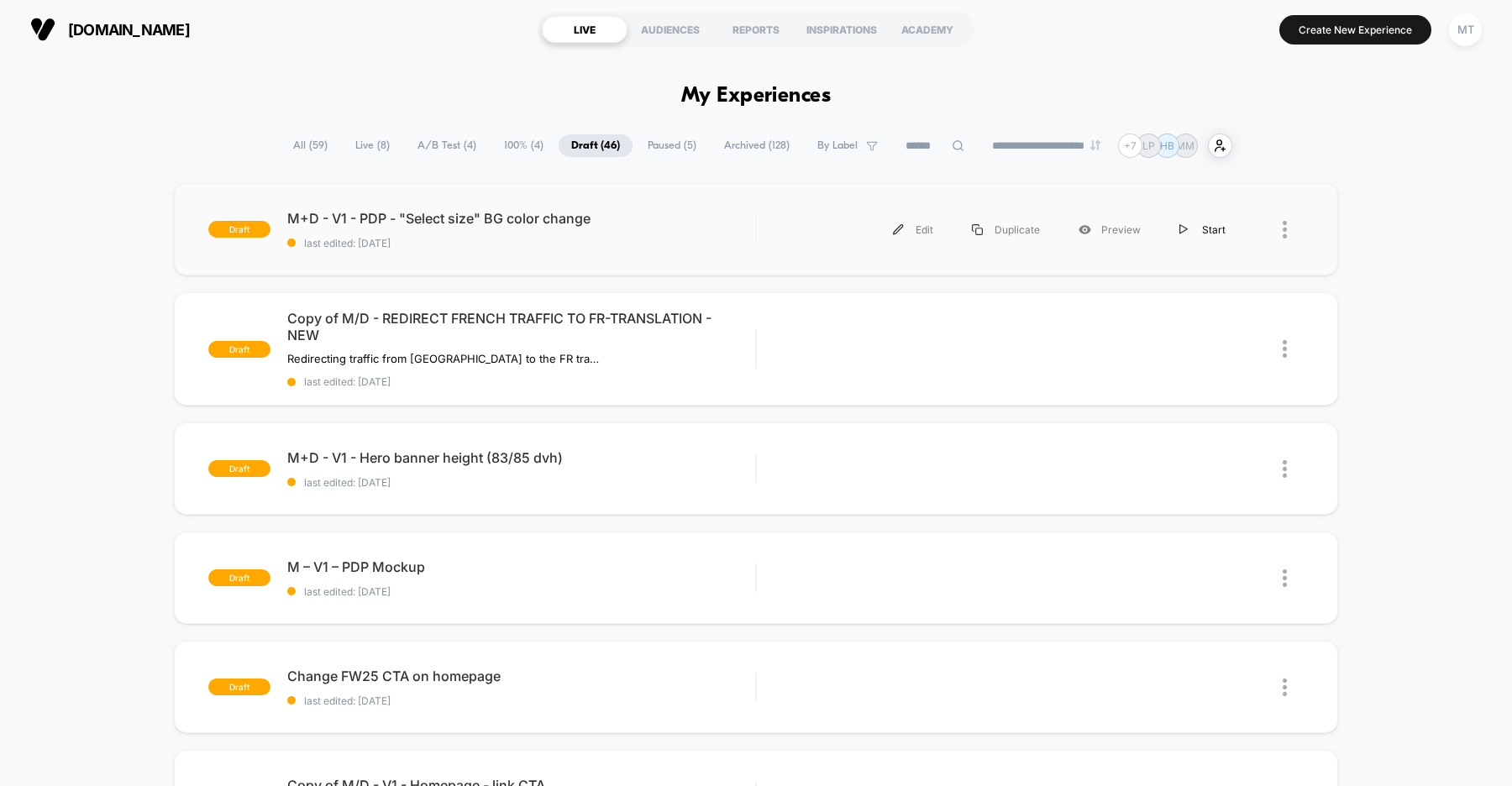
click at [1217, 230] on div "Start" at bounding box center [1202, 230] width 85 height 38
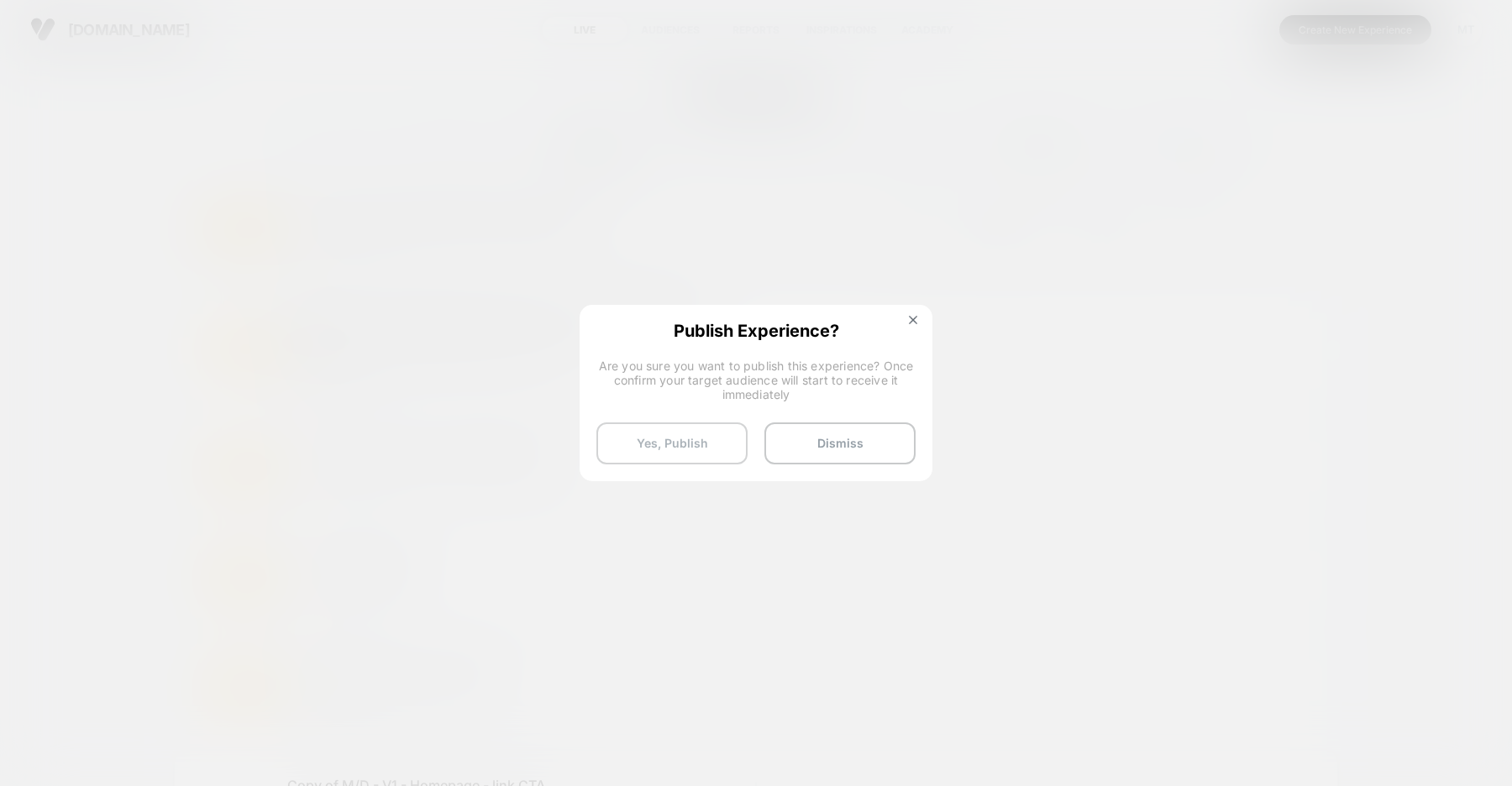
click at [666, 442] on button "Yes, Publish" at bounding box center [672, 443] width 151 height 42
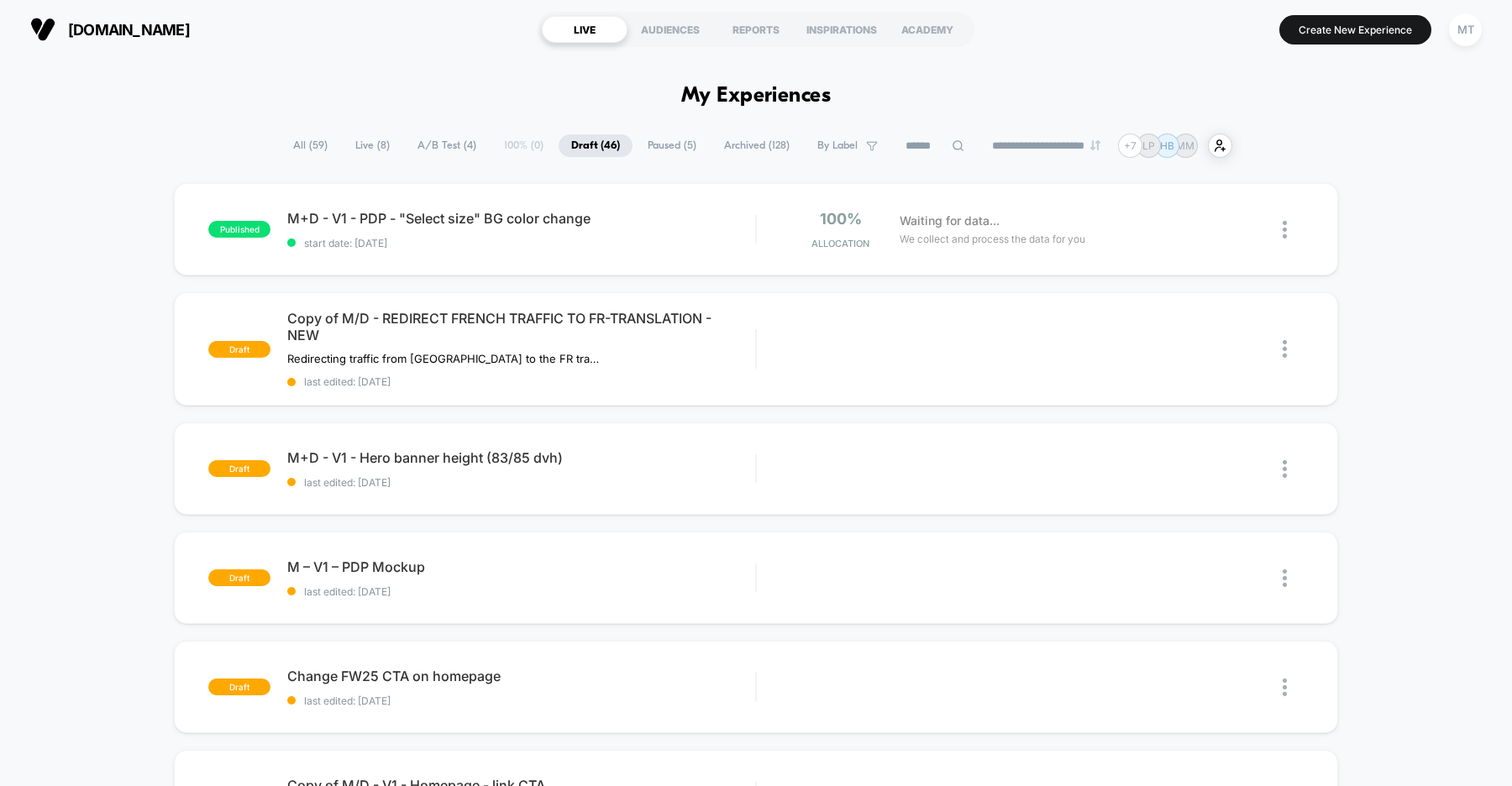
click at [449, 148] on span "A/B Test ( 4 )" at bounding box center [447, 146] width 84 height 22
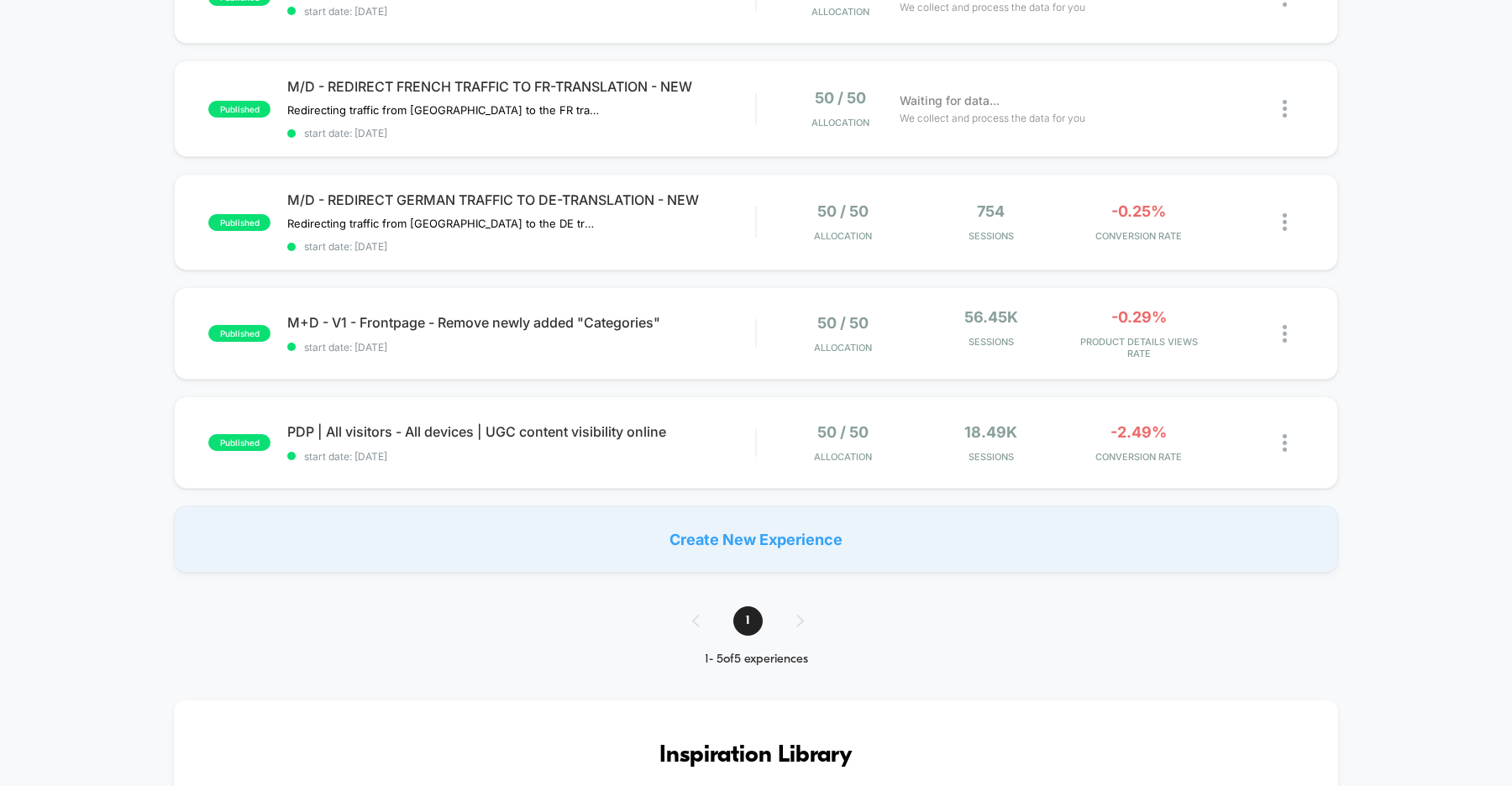
scroll to position [230, 0]
click at [1286, 444] on img at bounding box center [1284, 444] width 4 height 18
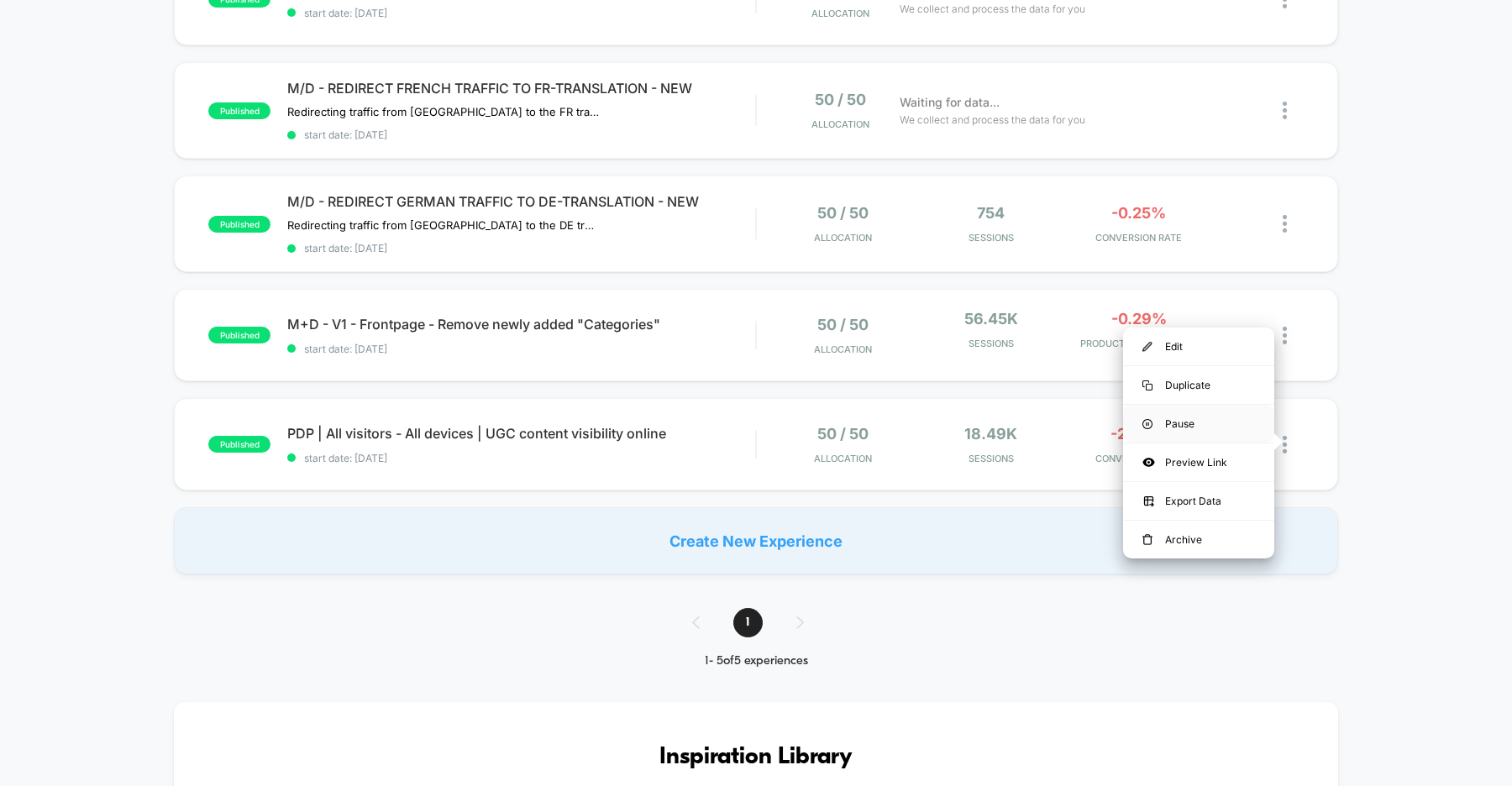
click at [1201, 423] on div "Pause" at bounding box center [1199, 424] width 151 height 38
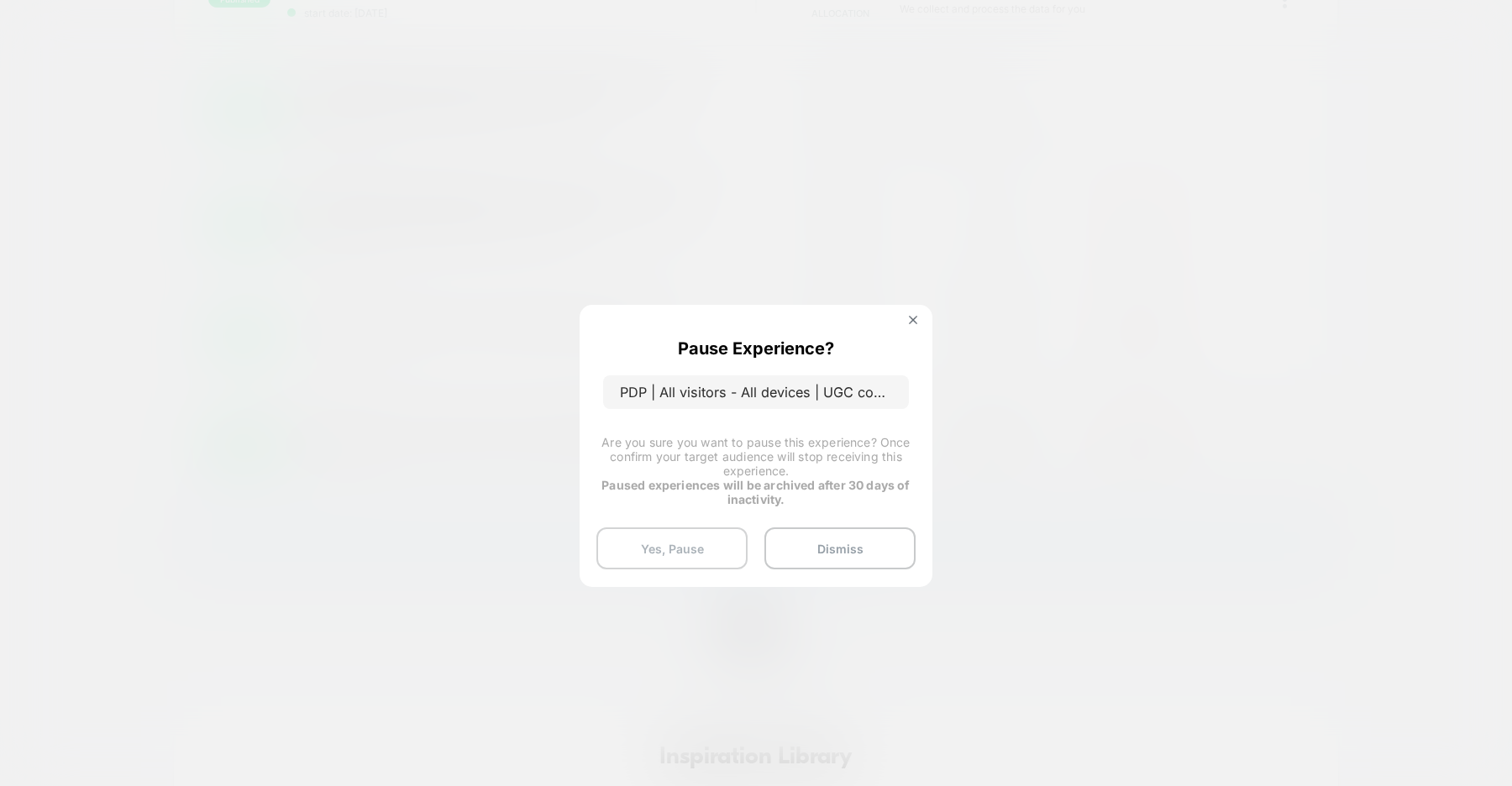
click at [669, 544] on button "Yes, Pause" at bounding box center [672, 547] width 151 height 42
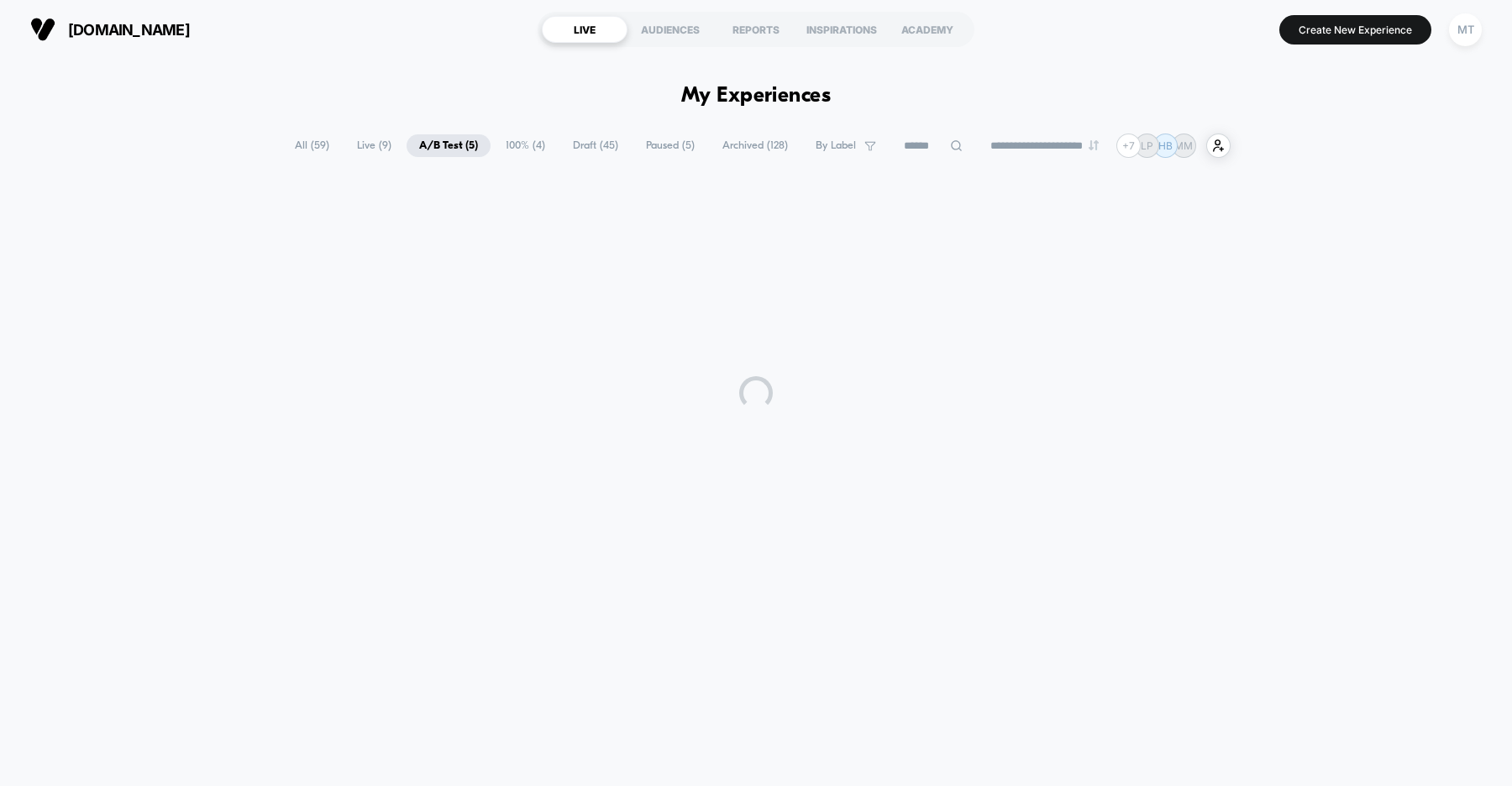
scroll to position [0, 0]
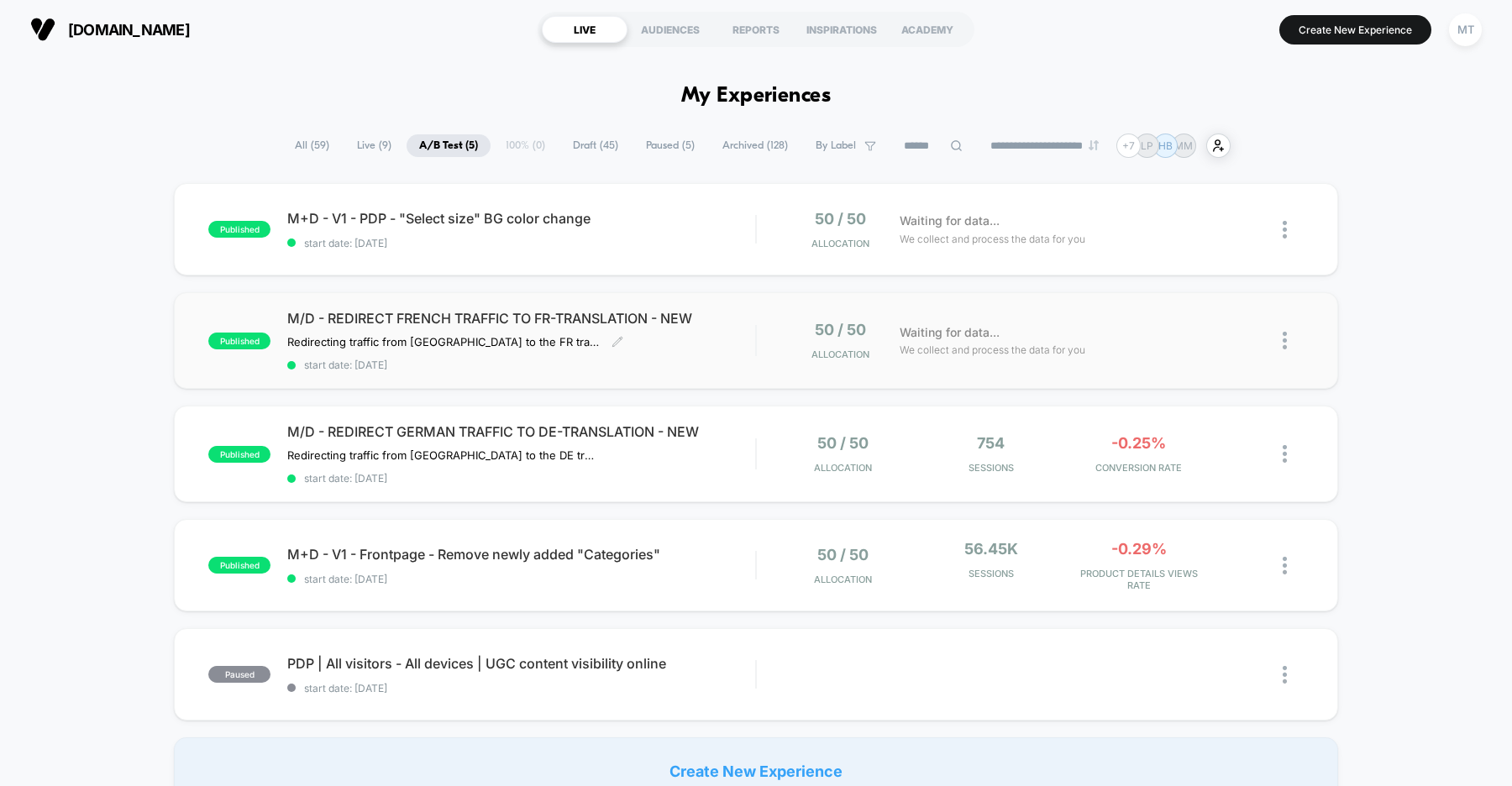
click at [681, 355] on div "M/D - REDIRECT FRENCH TRAFFIC TO FR-TRANSLATION - NEW Redirecting traffic from …" at bounding box center [521, 340] width 468 height 61
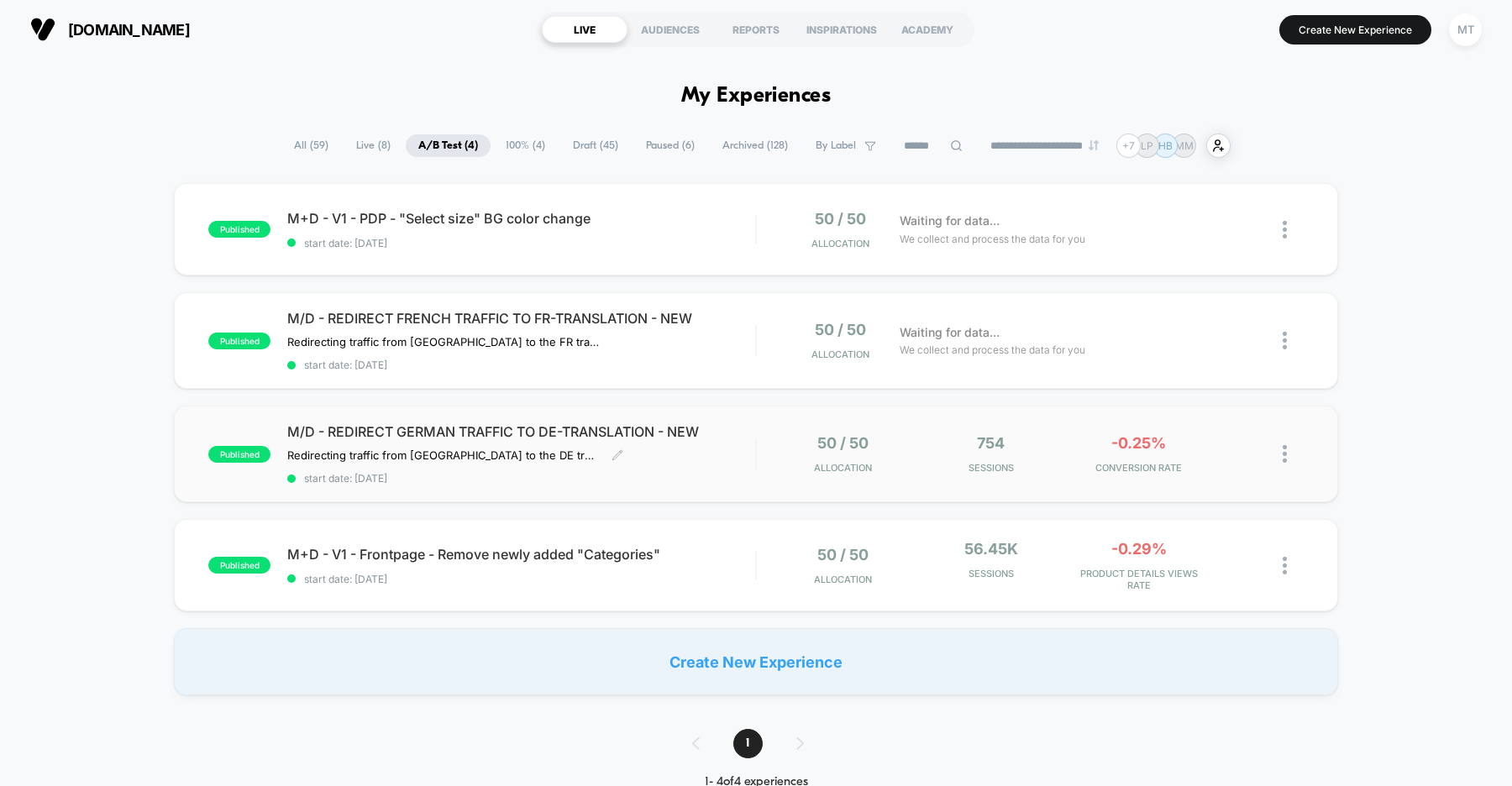
click at [701, 472] on span "start date: 9/2/2025" at bounding box center [521, 478] width 468 height 13
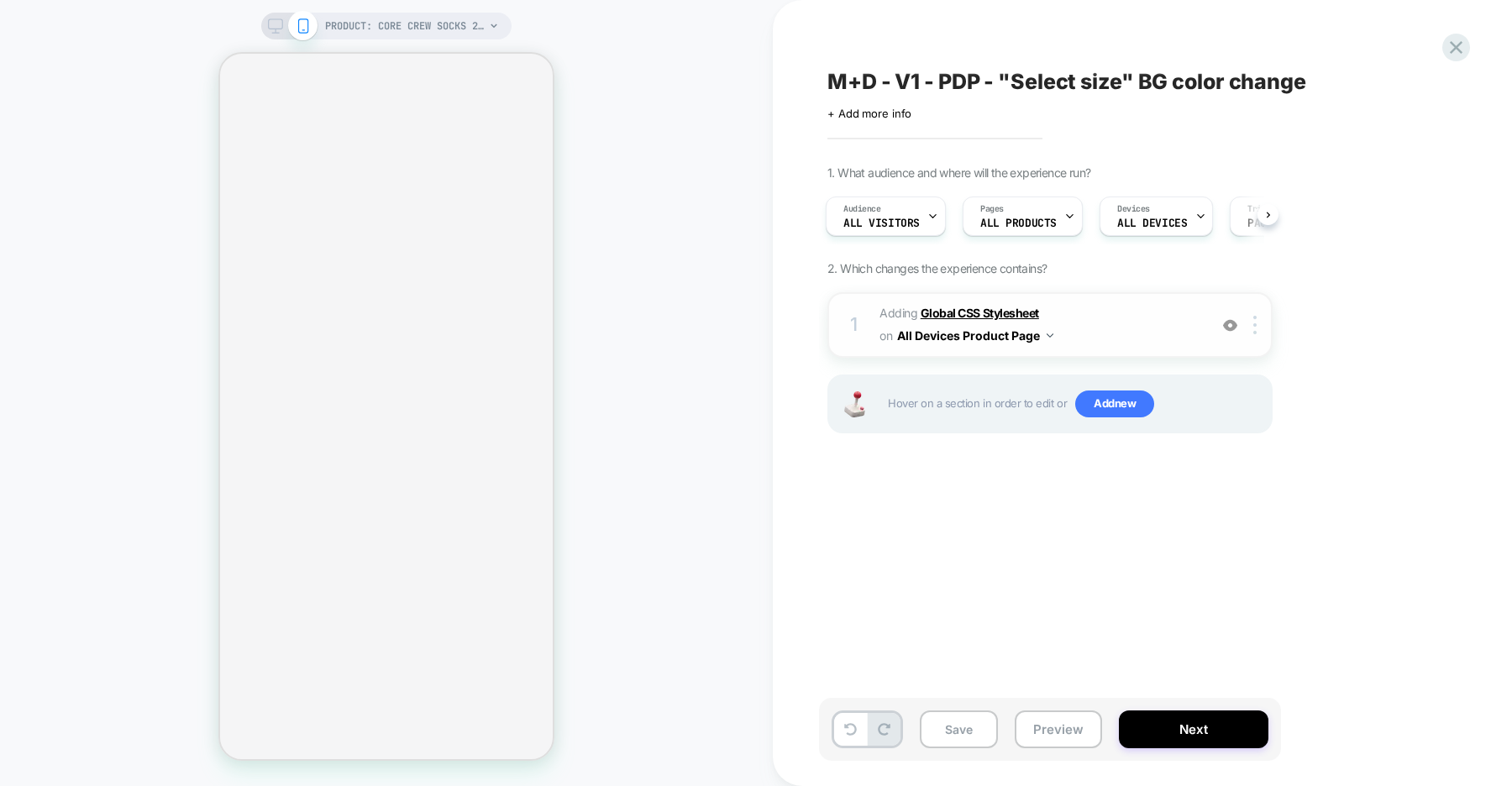
click at [950, 309] on b "Global CSS Stylesheet" at bounding box center [980, 312] width 118 height 15
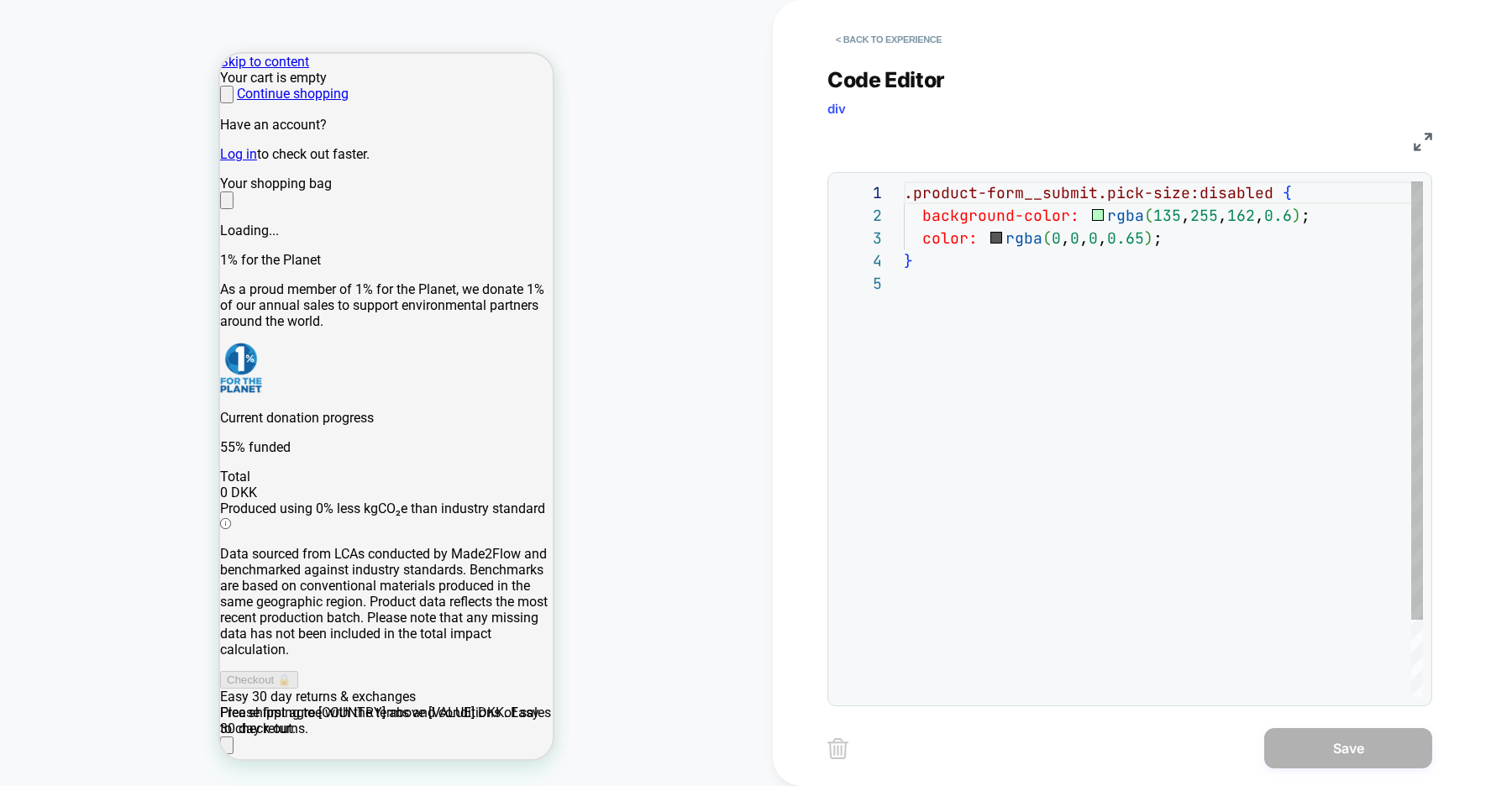
scroll to position [91, 0]
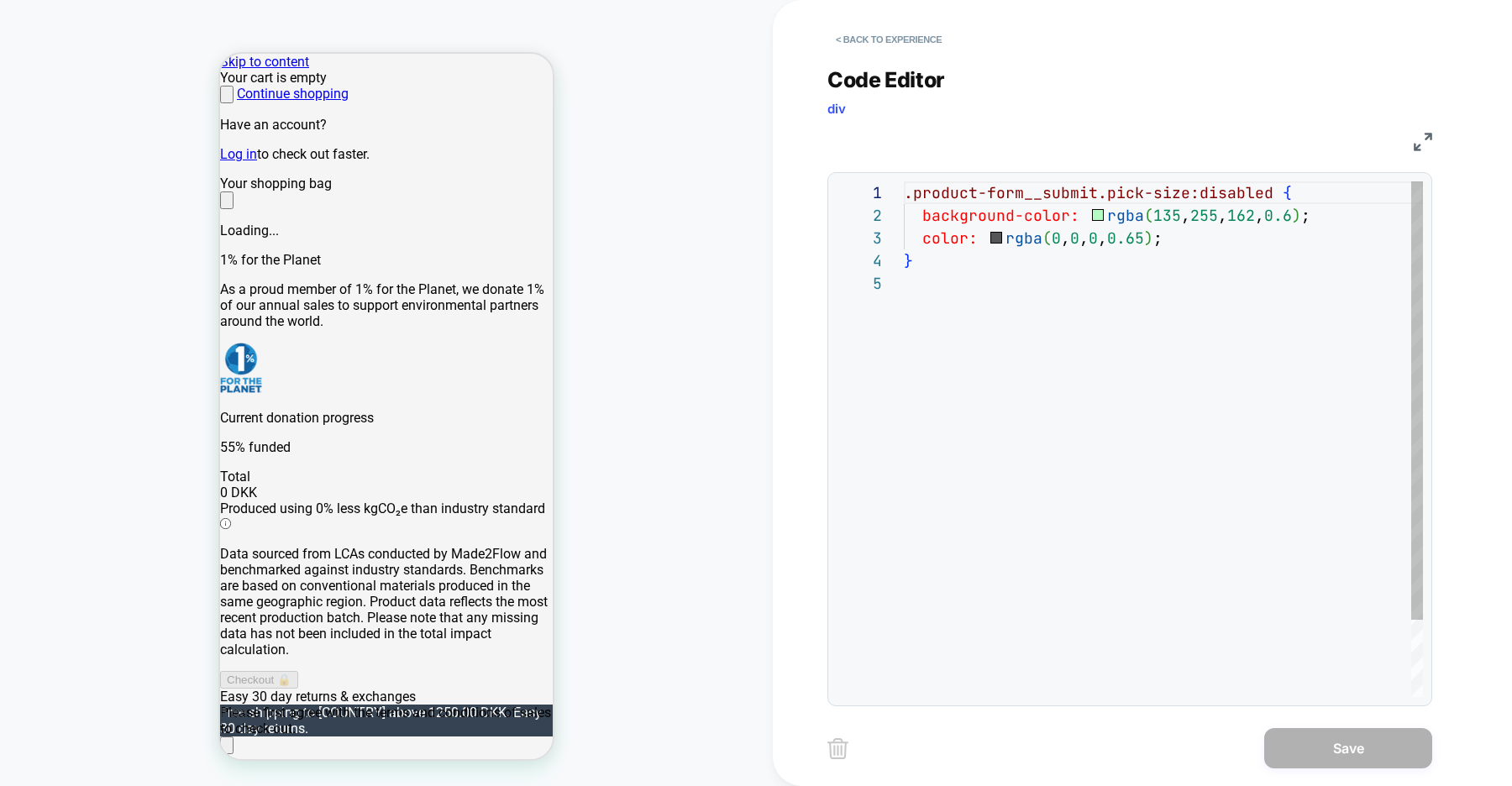
click at [1072, 300] on div ".product-form__submit.pick-size:disabled { background-color: rgba ( 135 , 255 ,…" at bounding box center [1163, 484] width 519 height 606
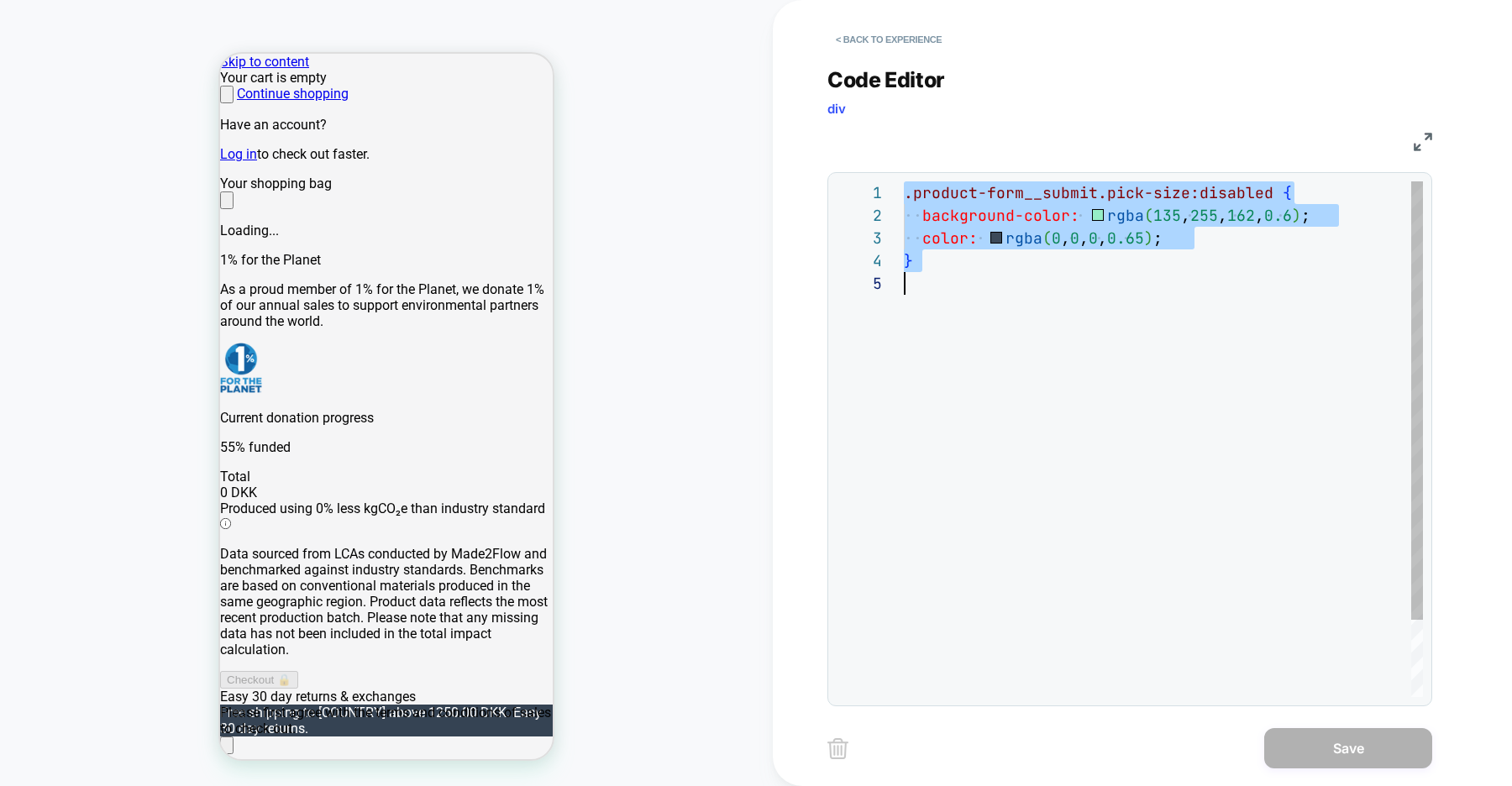
type textarea "**********"
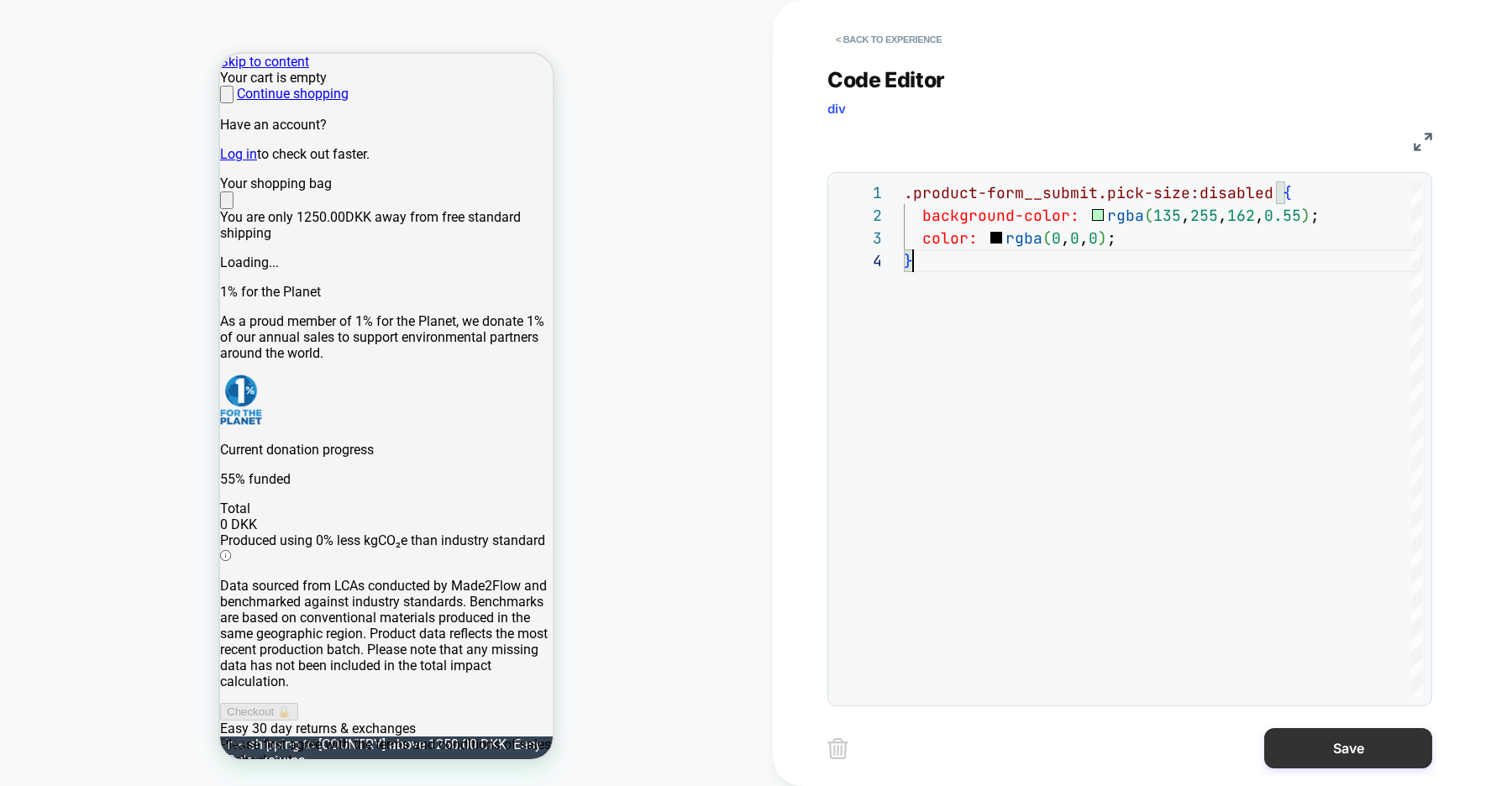
click at [1283, 749] on button "Save" at bounding box center [1348, 747] width 168 height 40
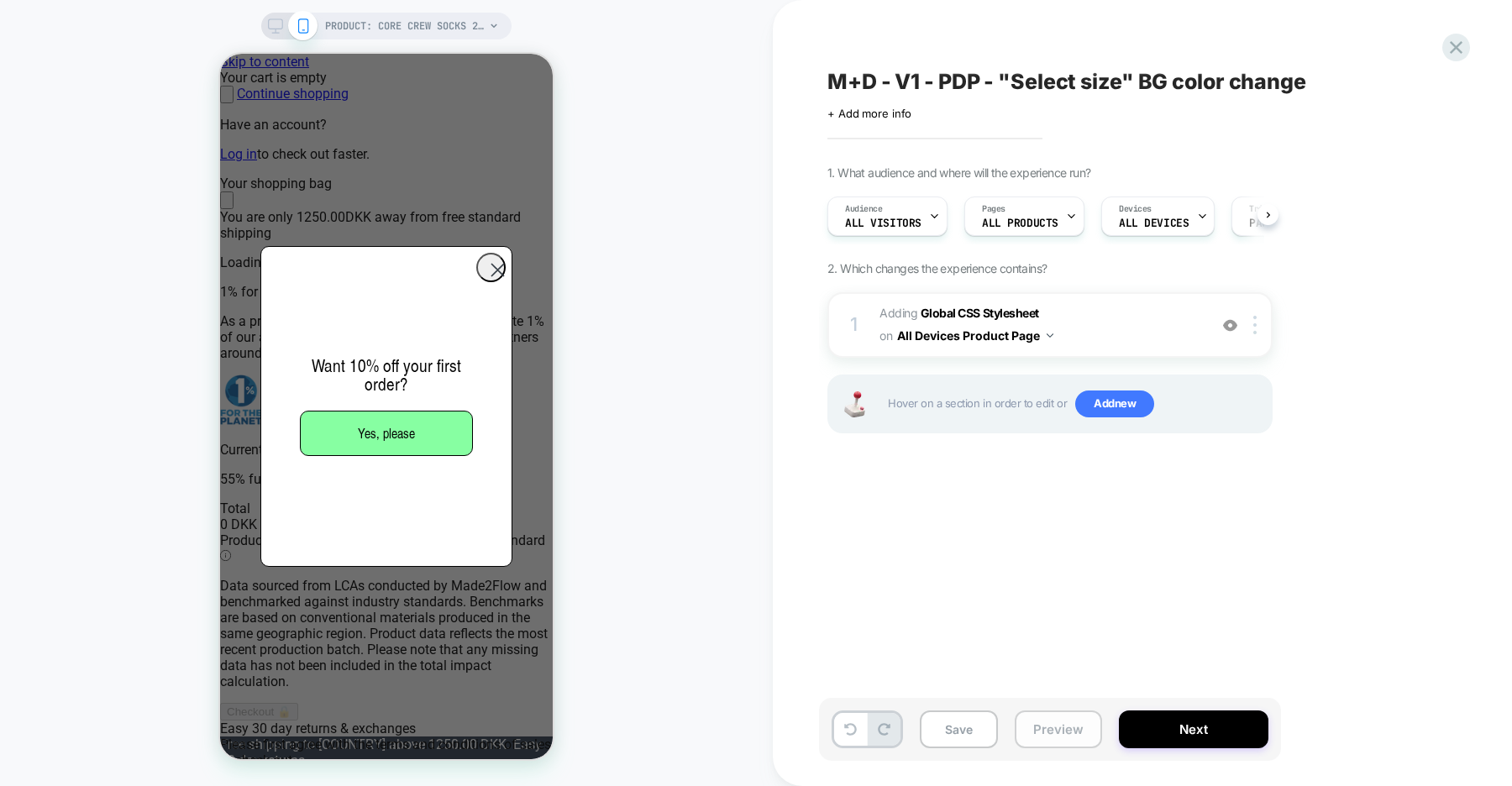
scroll to position [0, 1]
click at [964, 726] on button "Save" at bounding box center [958, 729] width 78 height 38
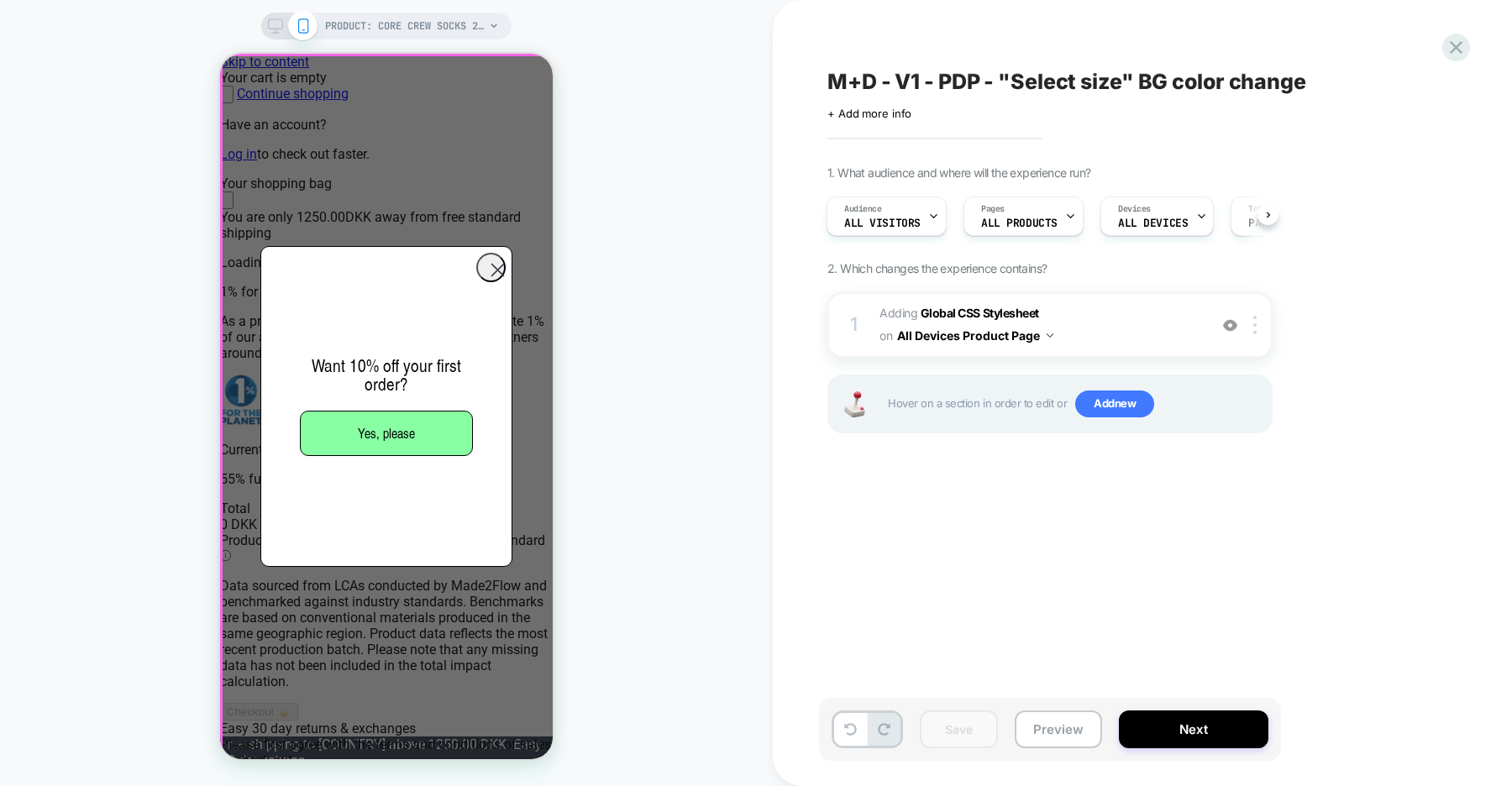
scroll to position [0, 0]
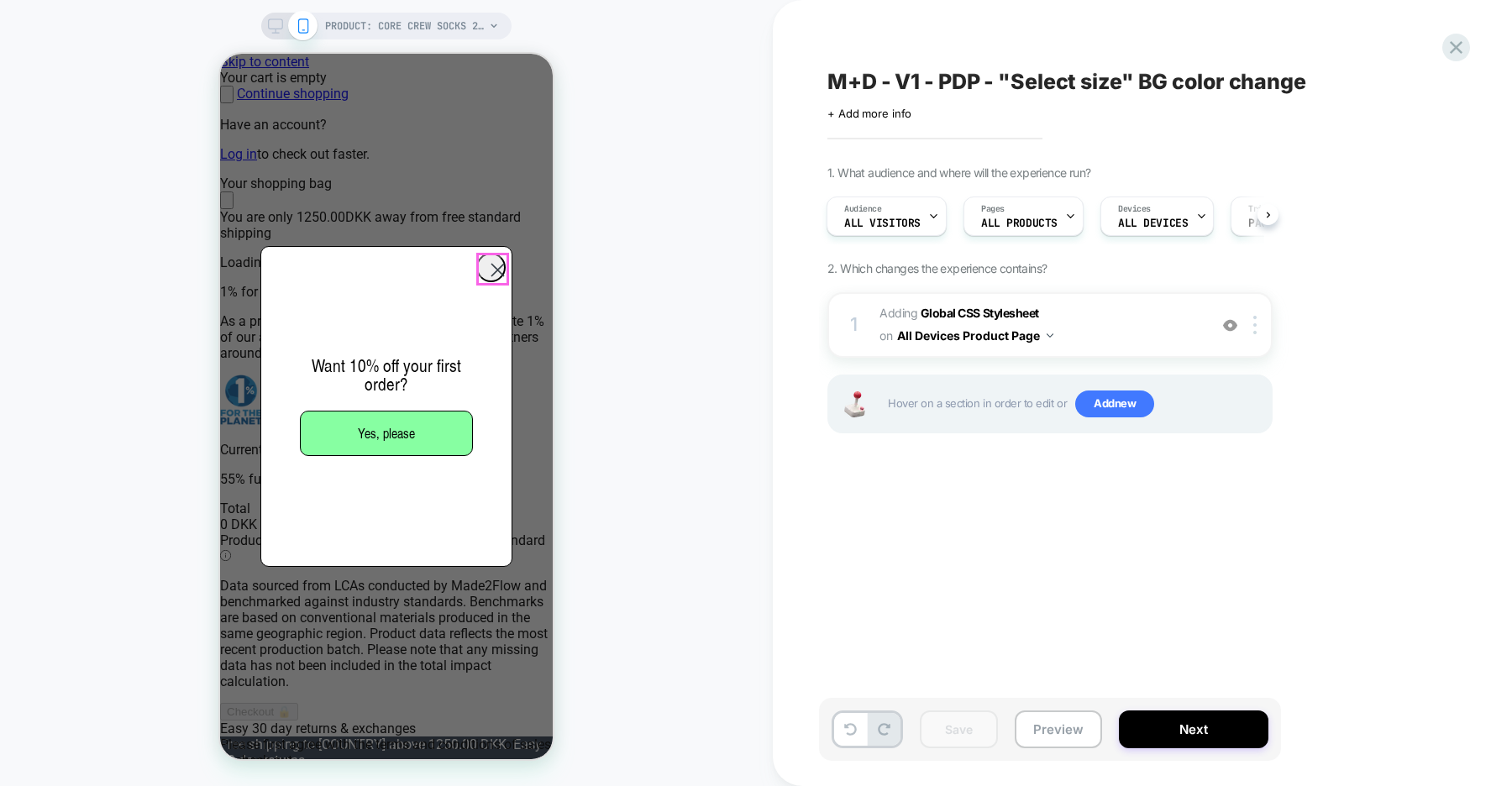
click at [493, 269] on icon "Close dialog" at bounding box center [498, 270] width 12 height 12
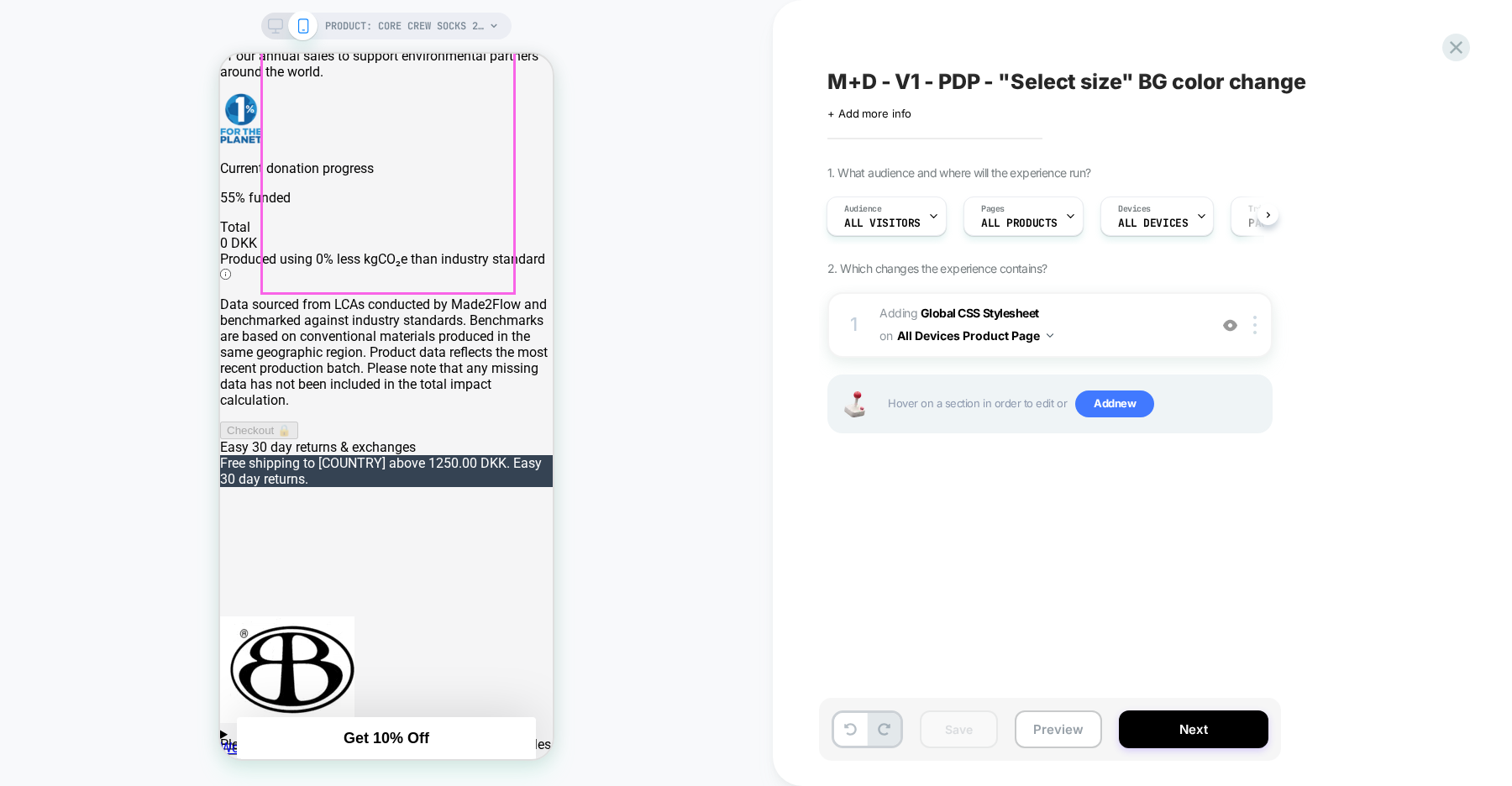
scroll to position [289, 0]
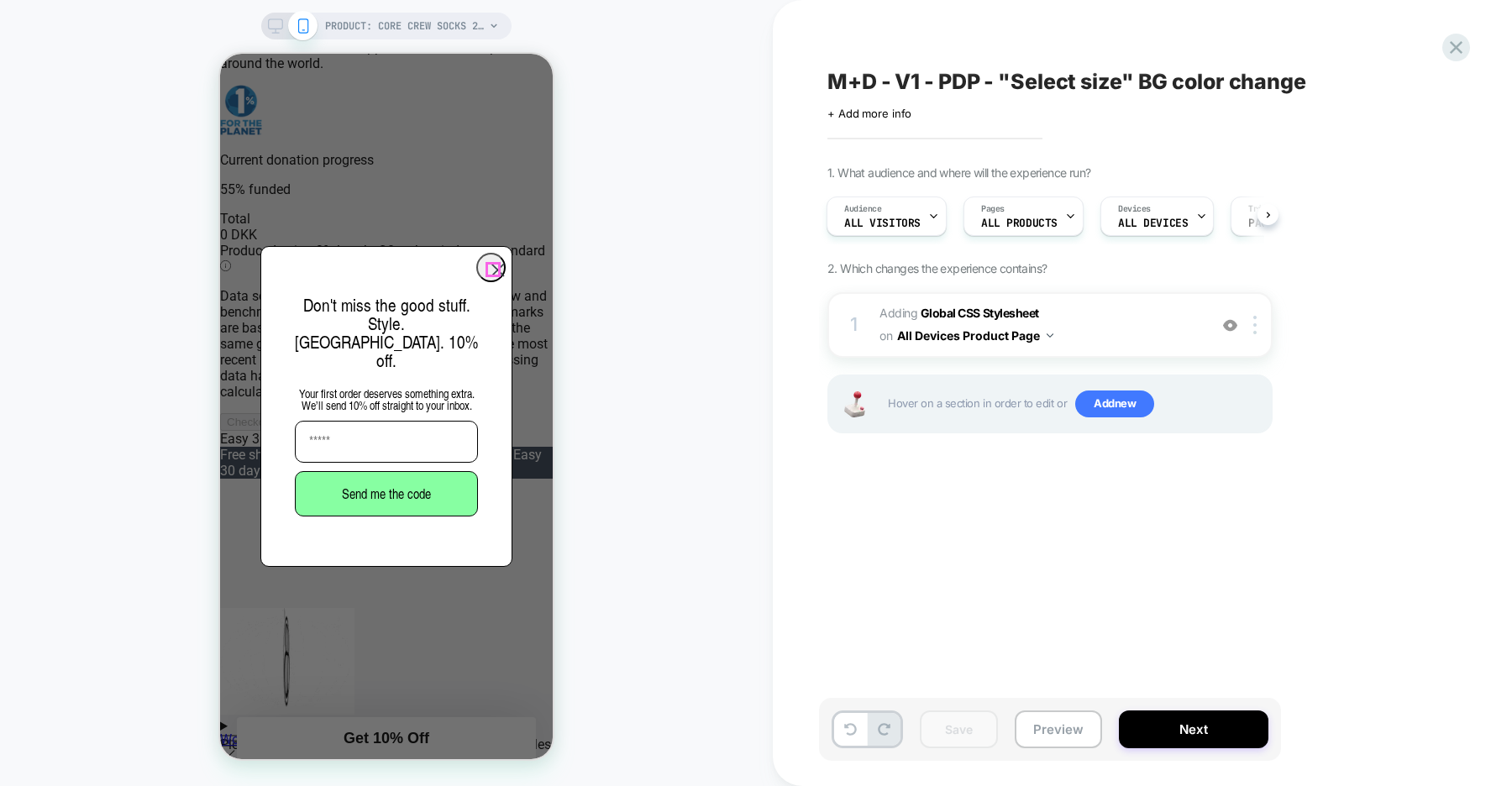
click at [492, 269] on icon "Close dialog" at bounding box center [498, 270] width 12 height 12
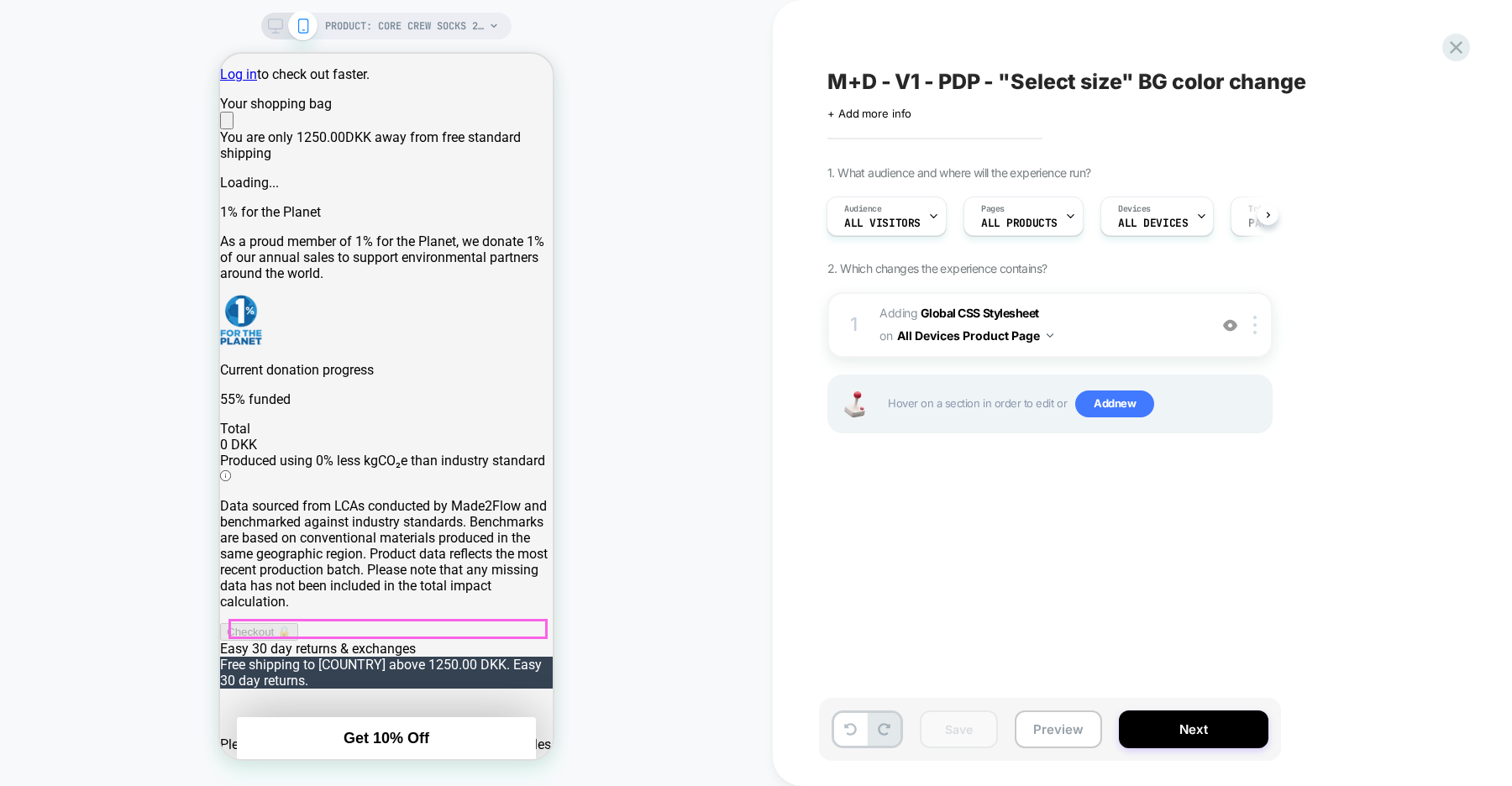
scroll to position [0, 0]
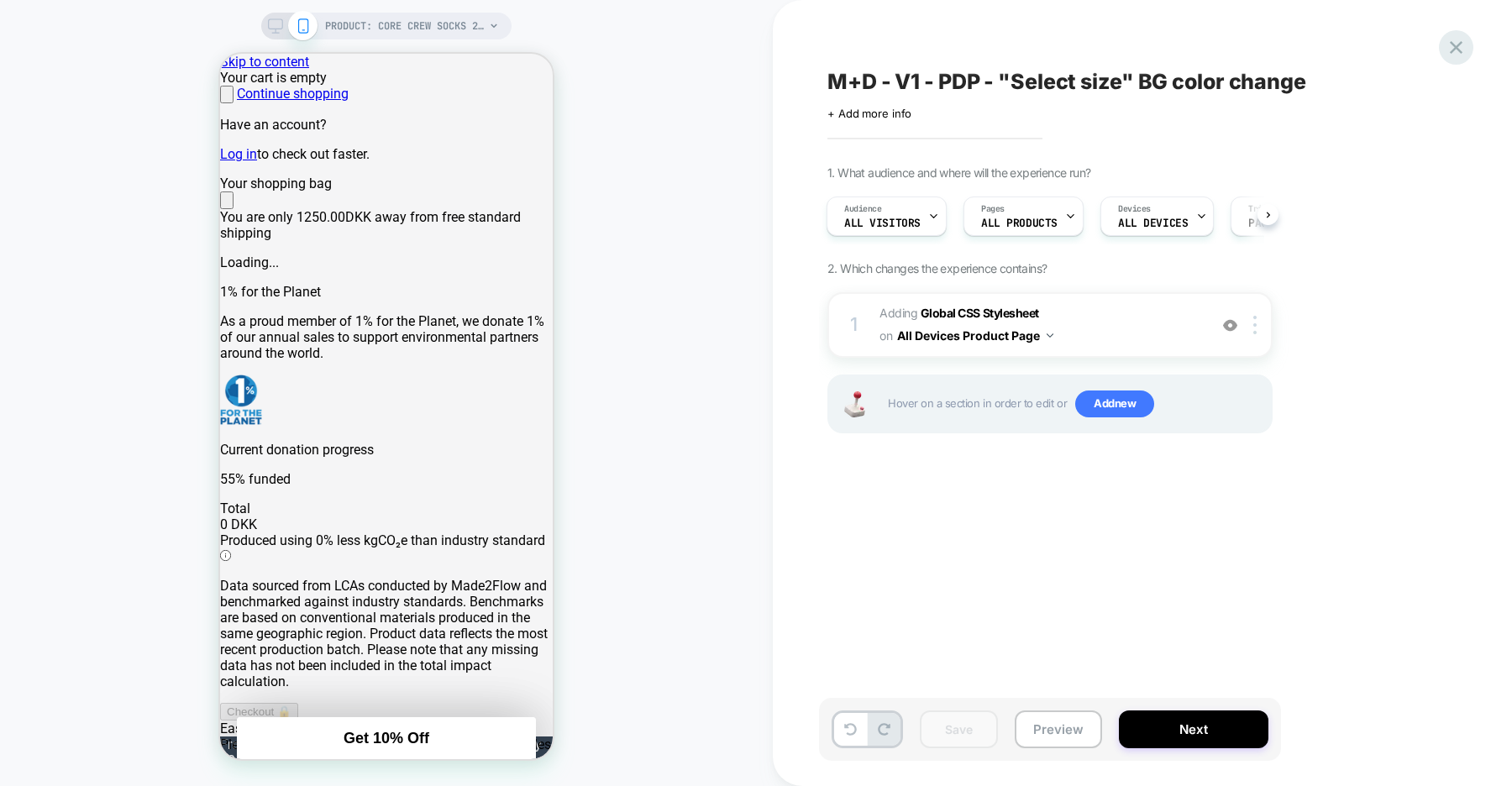
click at [1452, 55] on icon at bounding box center [1456, 47] width 22 height 22
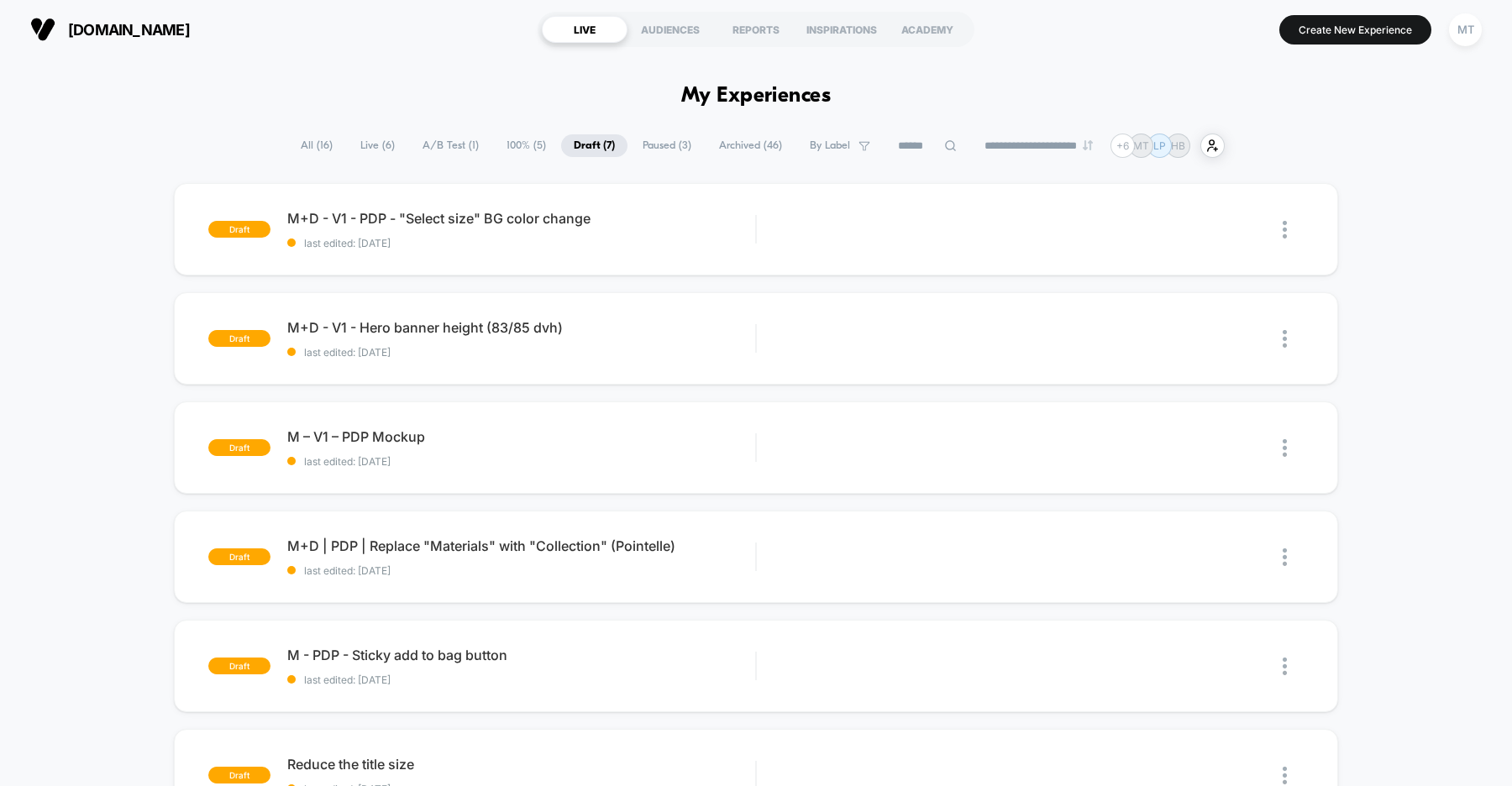
click at [86, 317] on div "draft M+D - V1 - PDP - "Select size" BG color change last edited: [DATE] Edit D…" at bounding box center [756, 598] width 1512 height 831
click at [1212, 235] on div "Start" at bounding box center [1202, 230] width 85 height 38
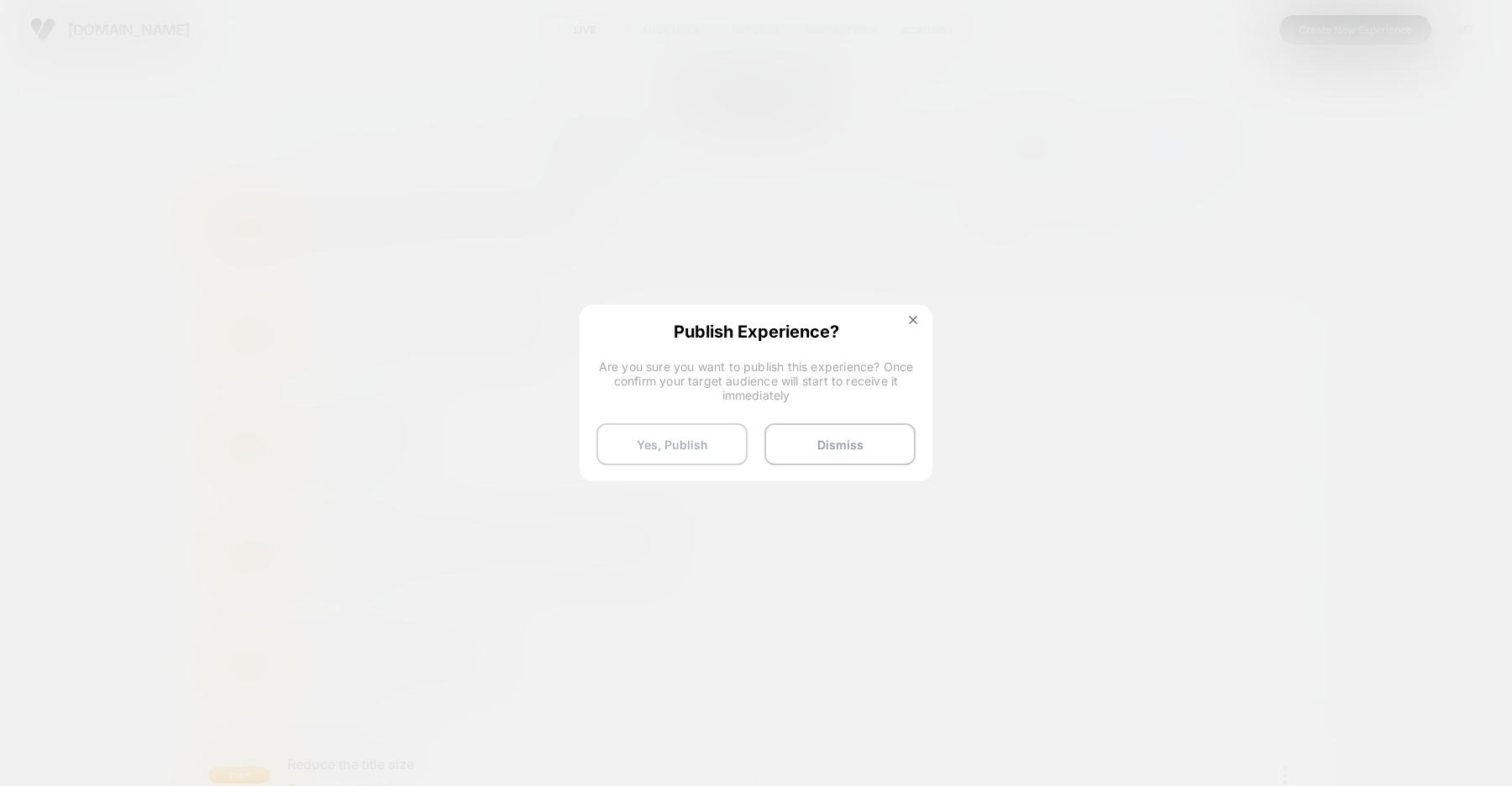
click at [659, 444] on button "Yes, Publish" at bounding box center [672, 444] width 151 height 42
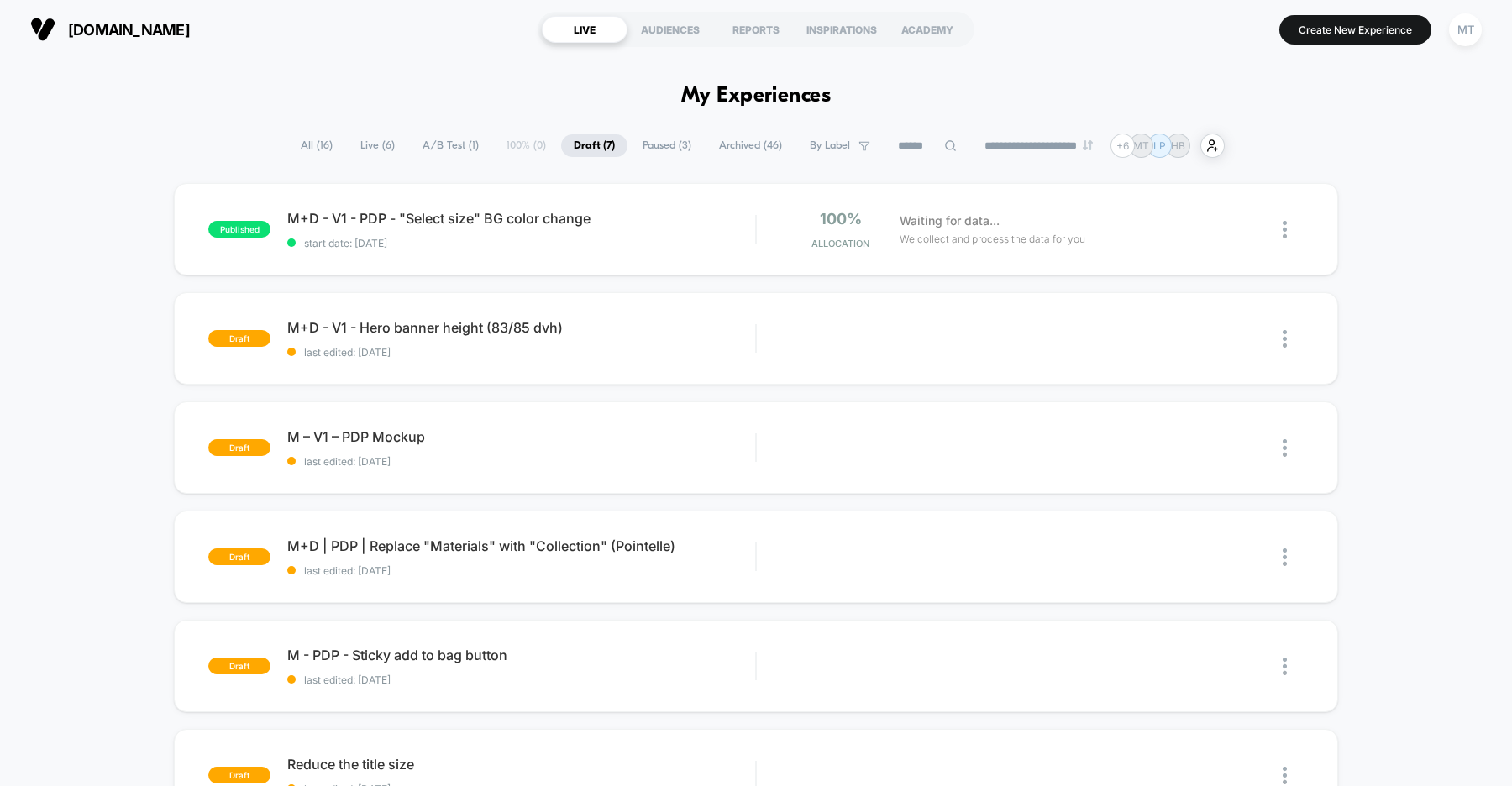
click at [440, 141] on span "A/B Test ( 1 )" at bounding box center [450, 146] width 82 height 22
